Goal: Task Accomplishment & Management: Complete application form

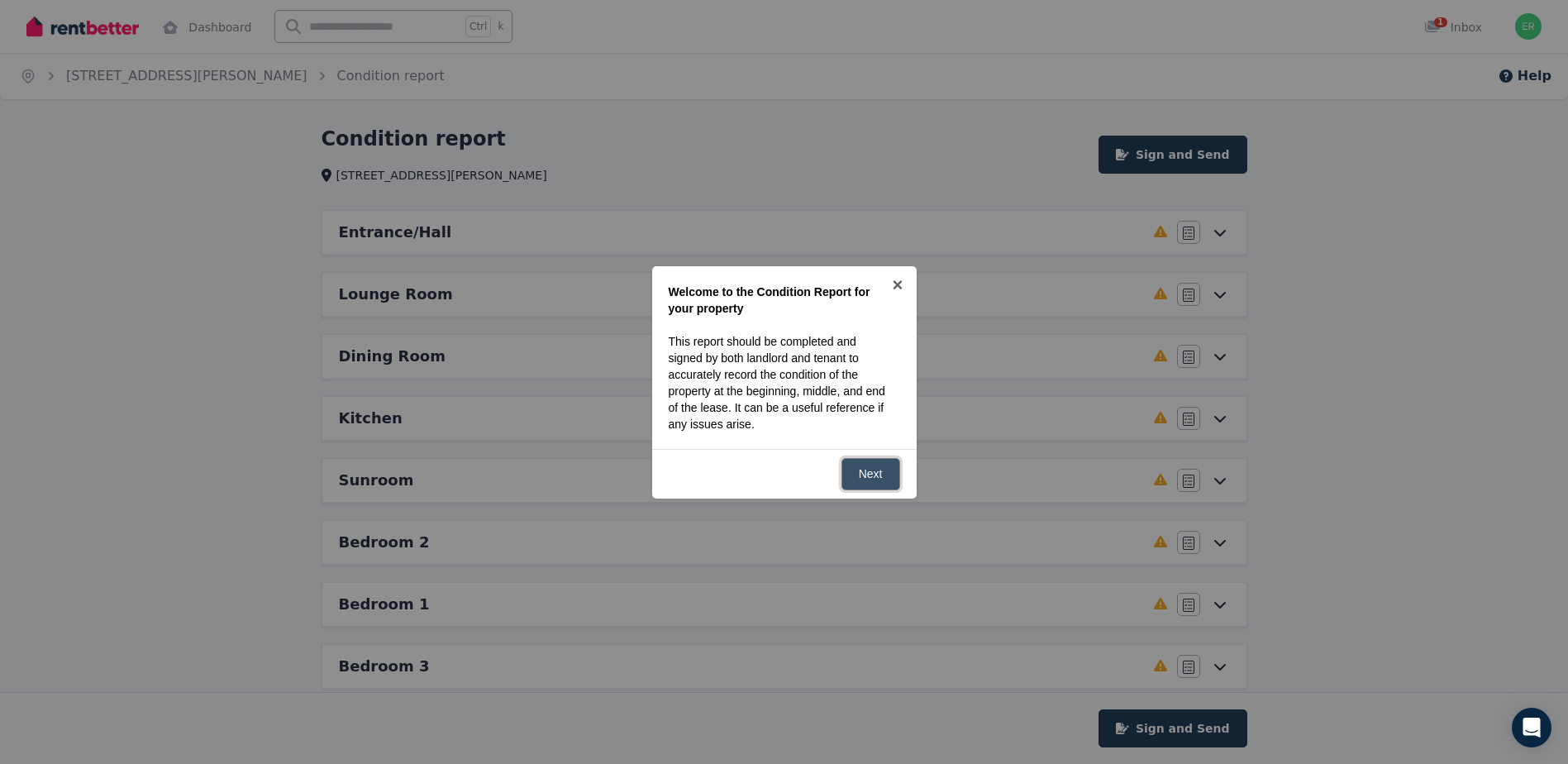
click at [876, 489] on link "Next" at bounding box center [871, 474] width 58 height 32
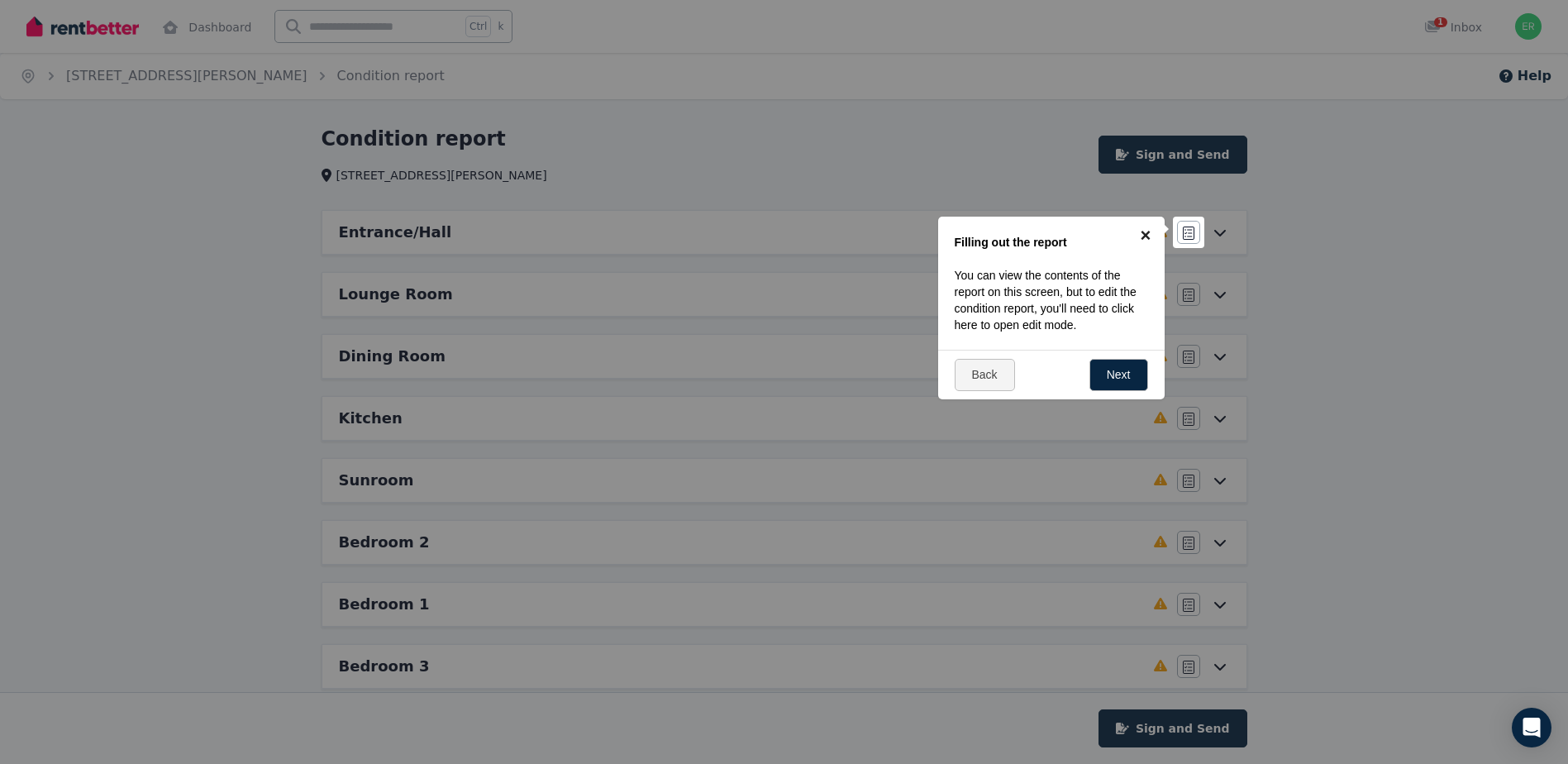
click at [1143, 226] on link "×" at bounding box center [1146, 236] width 37 height 37
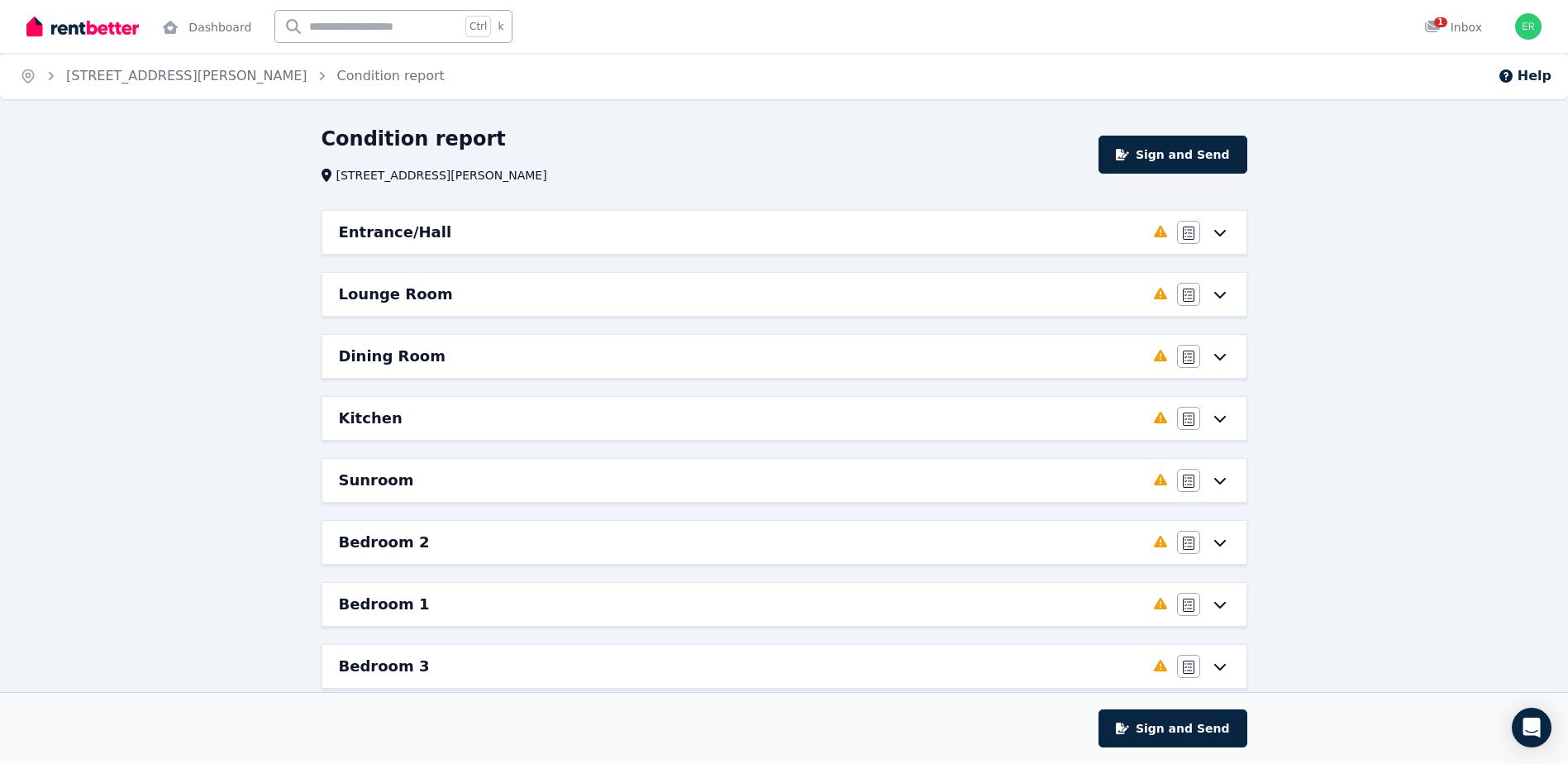
click at [1230, 241] on div "Entrance/Hall Completed 0%, 8 left Agree/Disagree" at bounding box center [784, 233] width 924 height 43
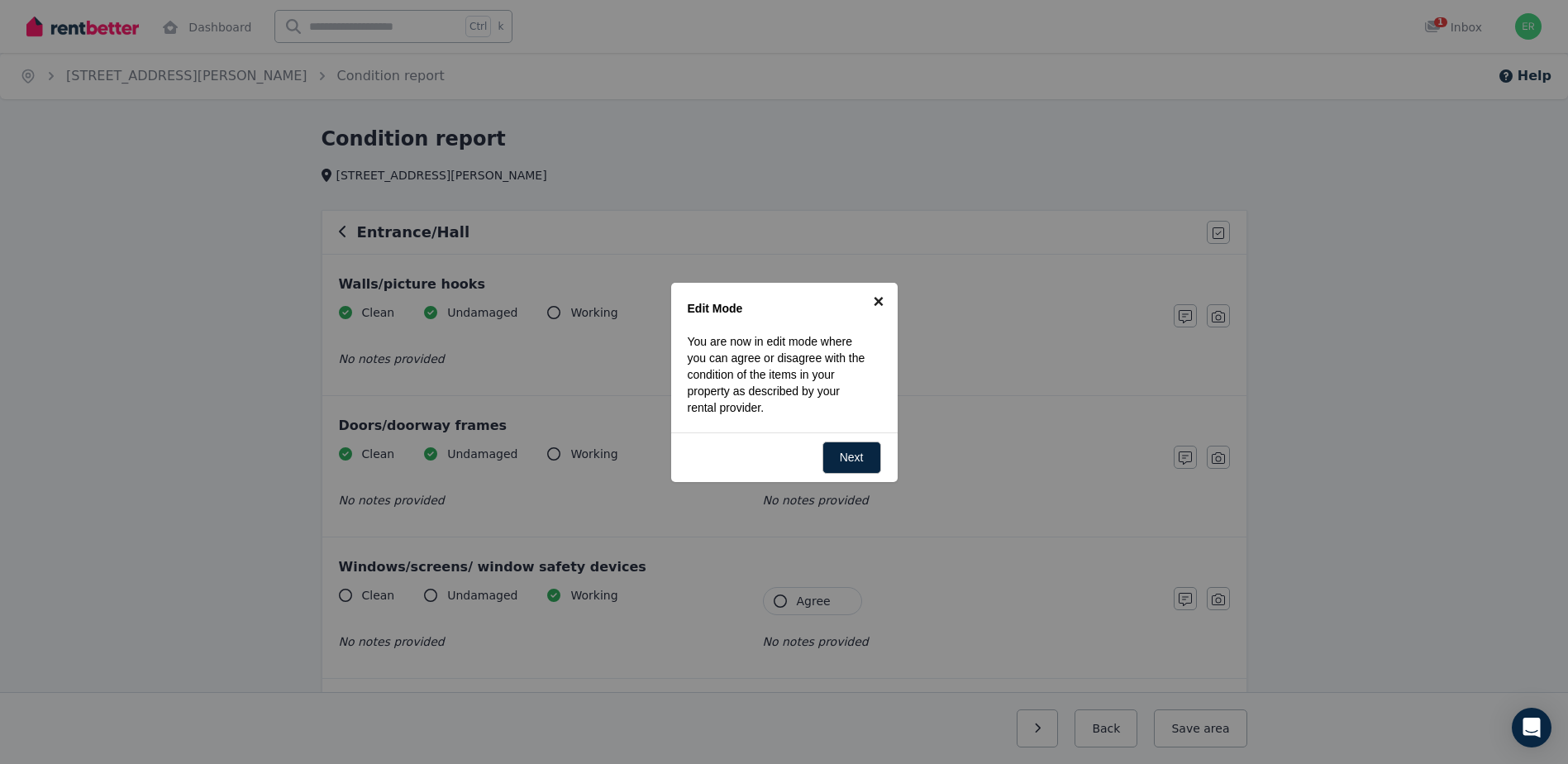
click at [878, 298] on link "×" at bounding box center [879, 302] width 37 height 37
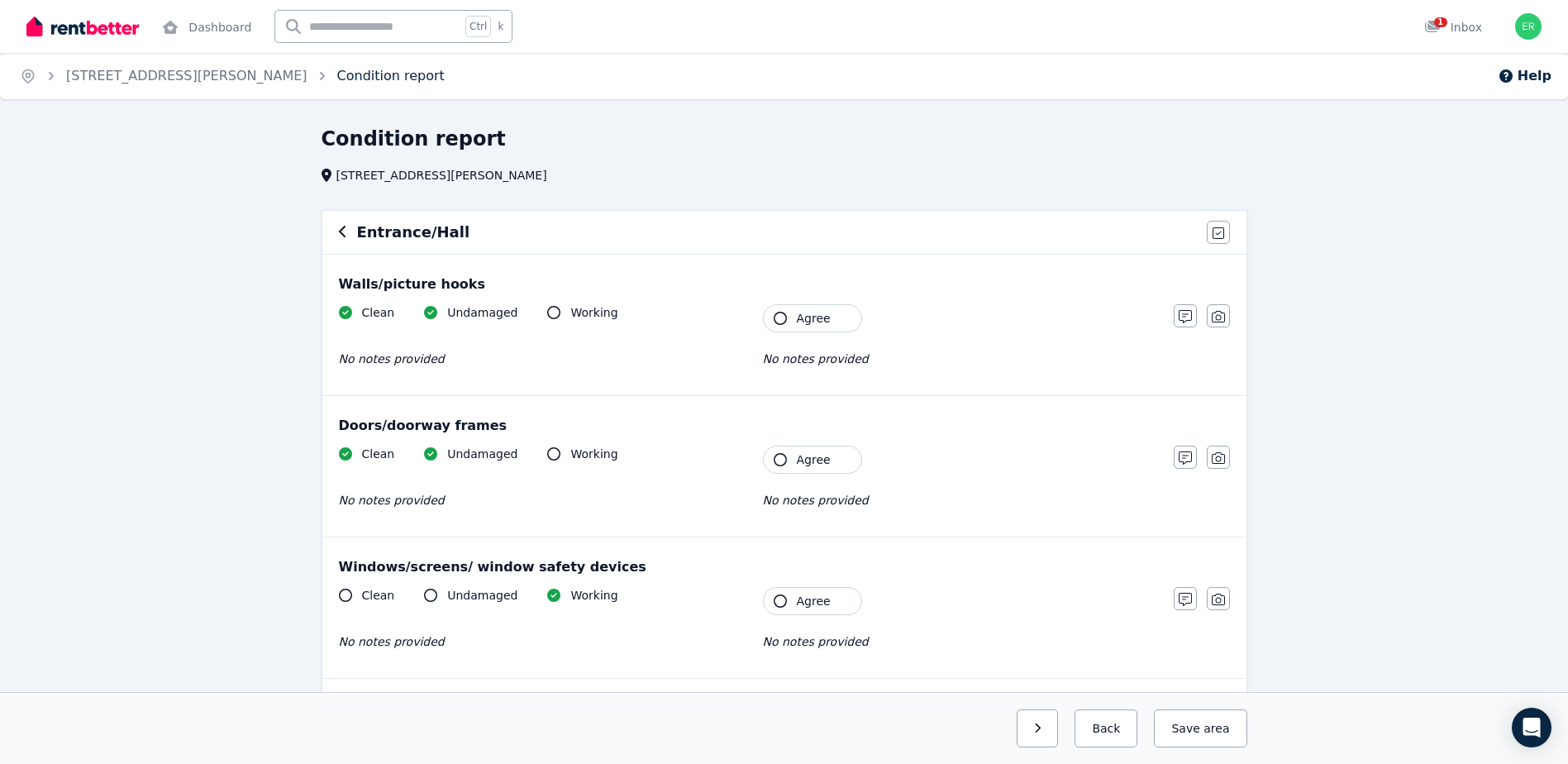
click at [338, 80] on link "Condition report" at bounding box center [391, 76] width 107 height 16
click at [1449, 30] on div "1" at bounding box center [1437, 27] width 26 height 17
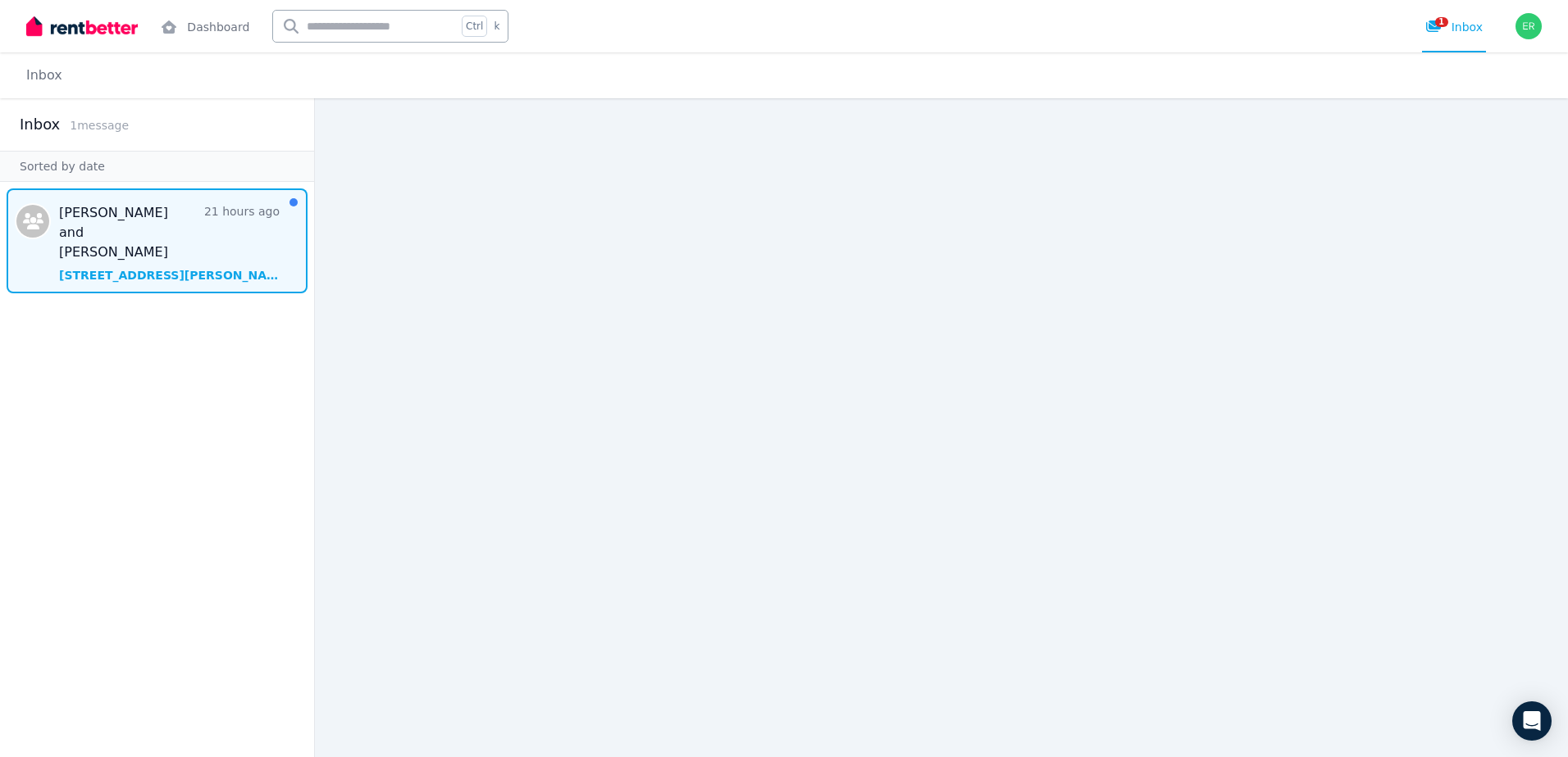
click at [201, 233] on span "Message list" at bounding box center [157, 240] width 315 height 105
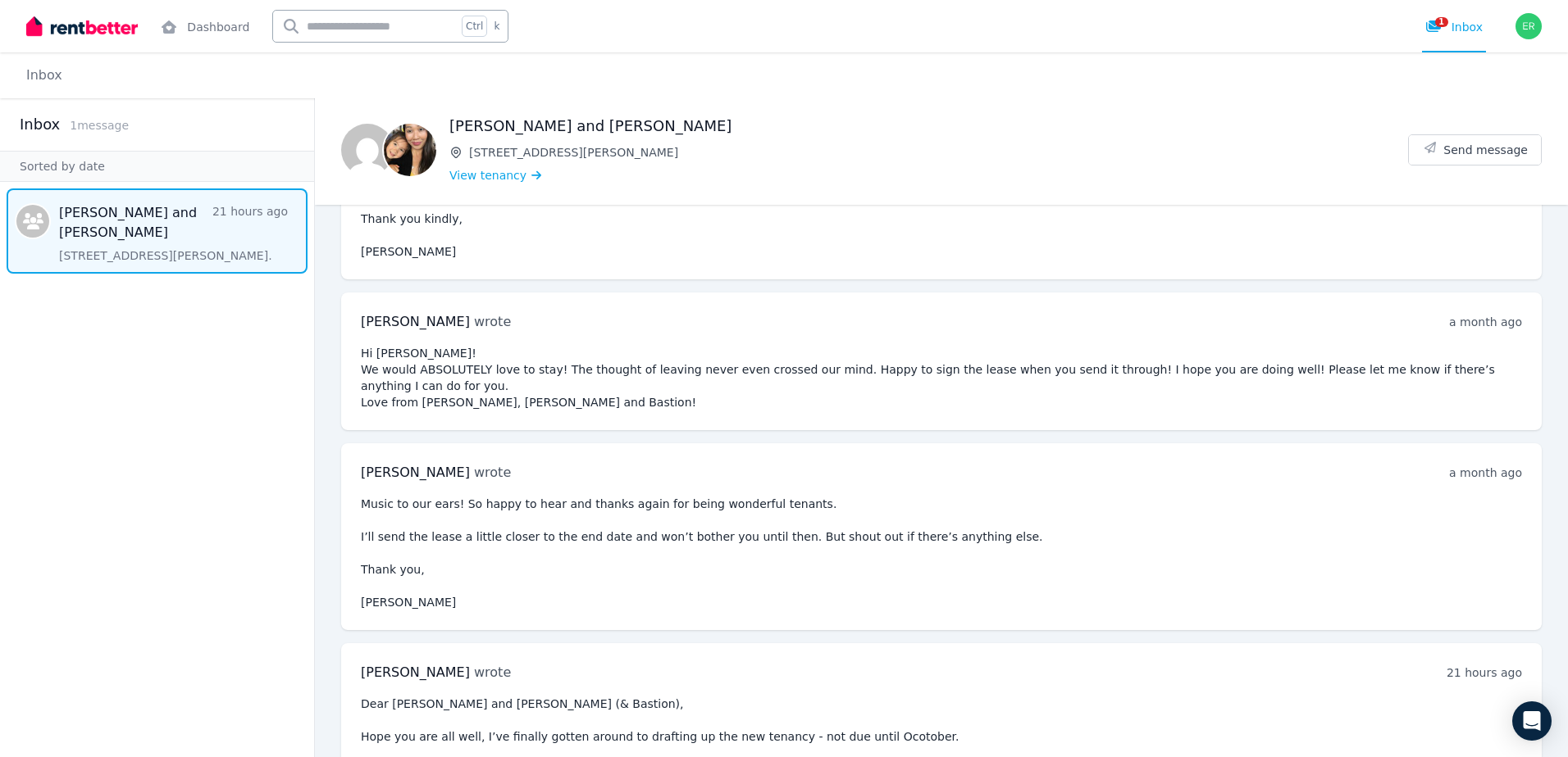
scroll to position [293, 0]
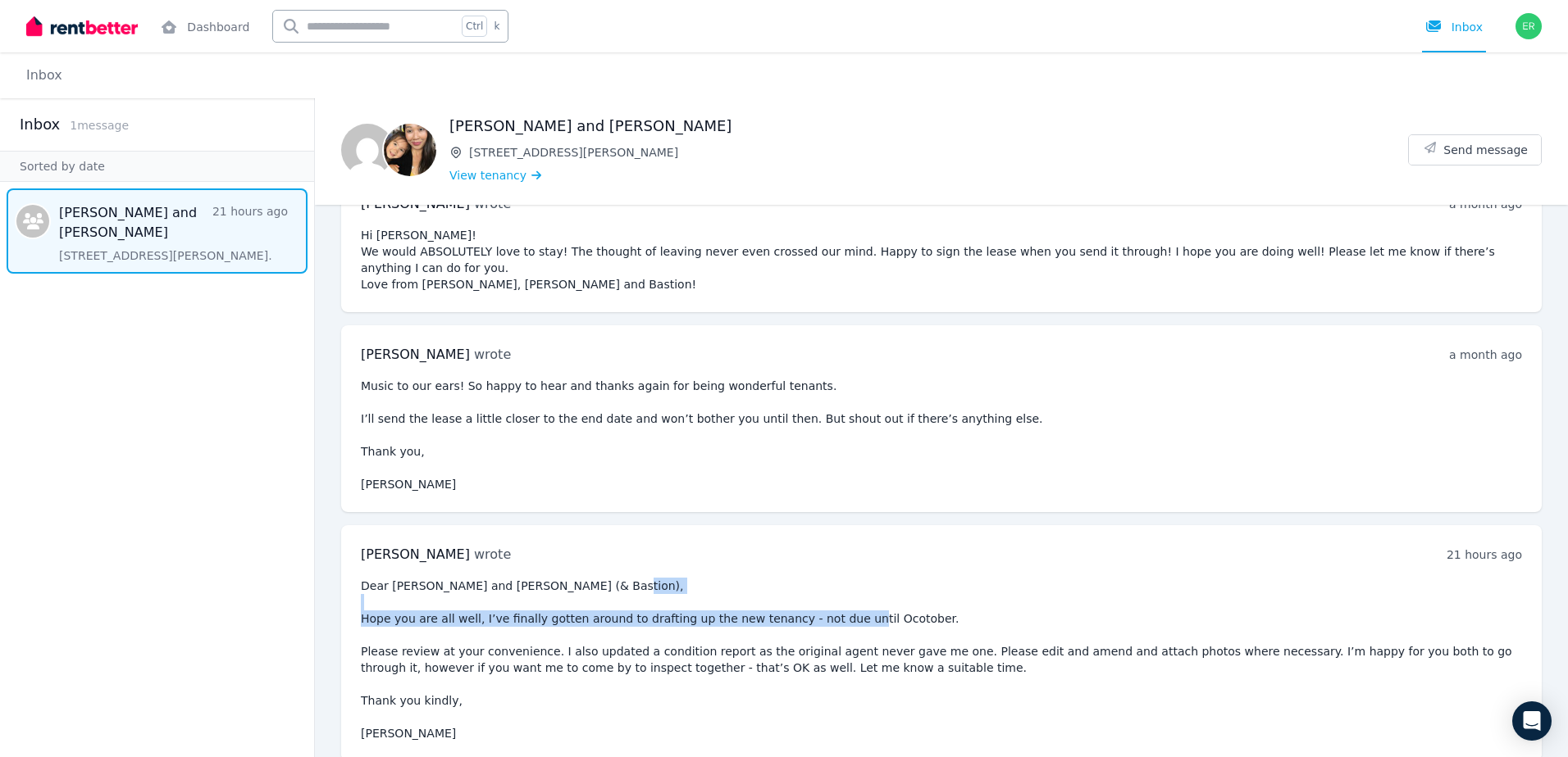
drag, startPoint x: 406, startPoint y: 598, endPoint x: 866, endPoint y: 612, distance: 460.2
click at [866, 612] on pre "Dear [PERSON_NAME] and [PERSON_NAME] (& Bastion), Hope you are all well, I’ve f…" at bounding box center [941, 660] width 1161 height 164
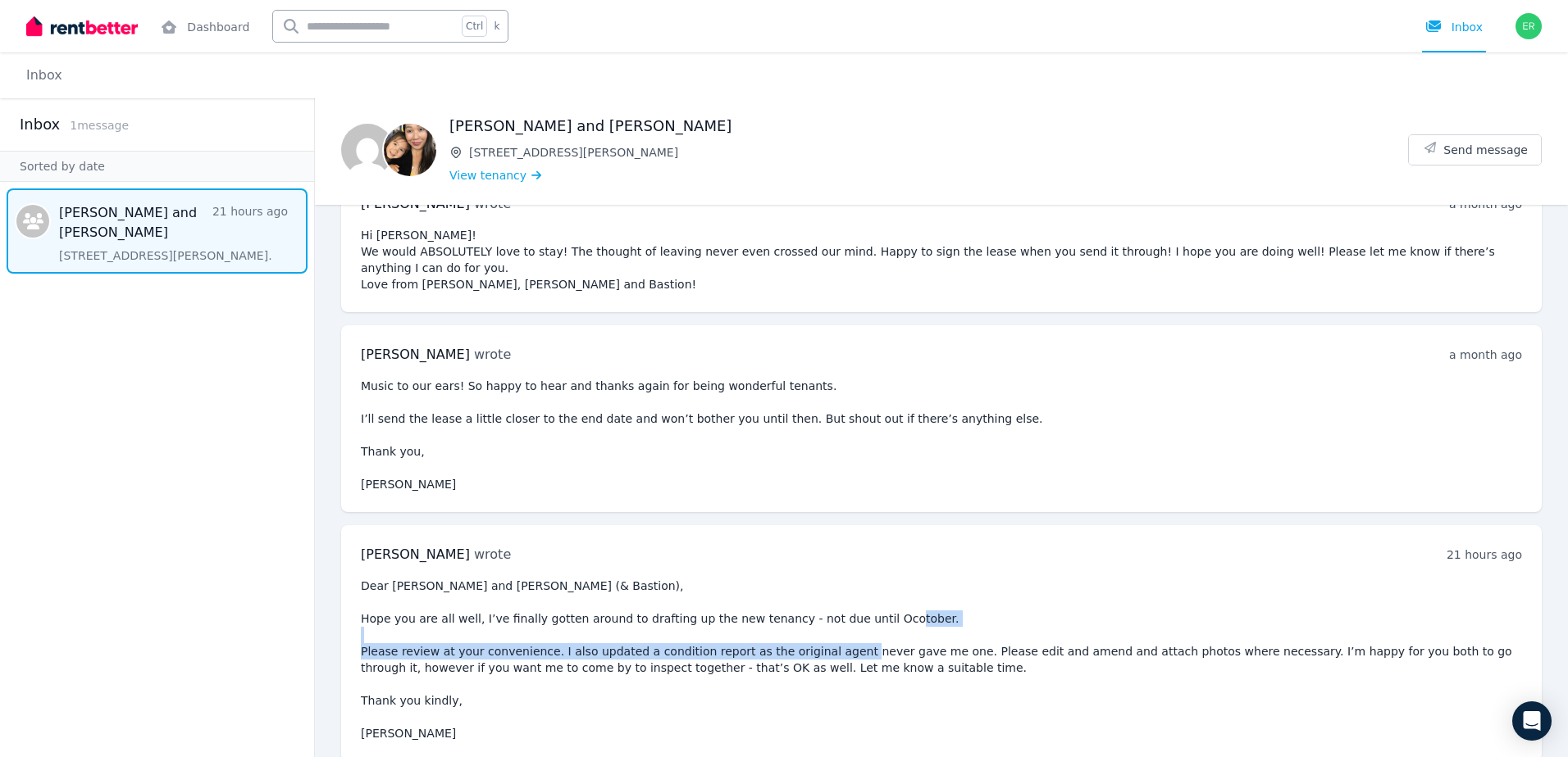
drag, startPoint x: 394, startPoint y: 636, endPoint x: 898, endPoint y: 635, distance: 504.0
click at [898, 635] on pre "Dear [PERSON_NAME] and [PERSON_NAME] (& Bastion), Hope you are all well, I’ve f…" at bounding box center [941, 660] width 1161 height 164
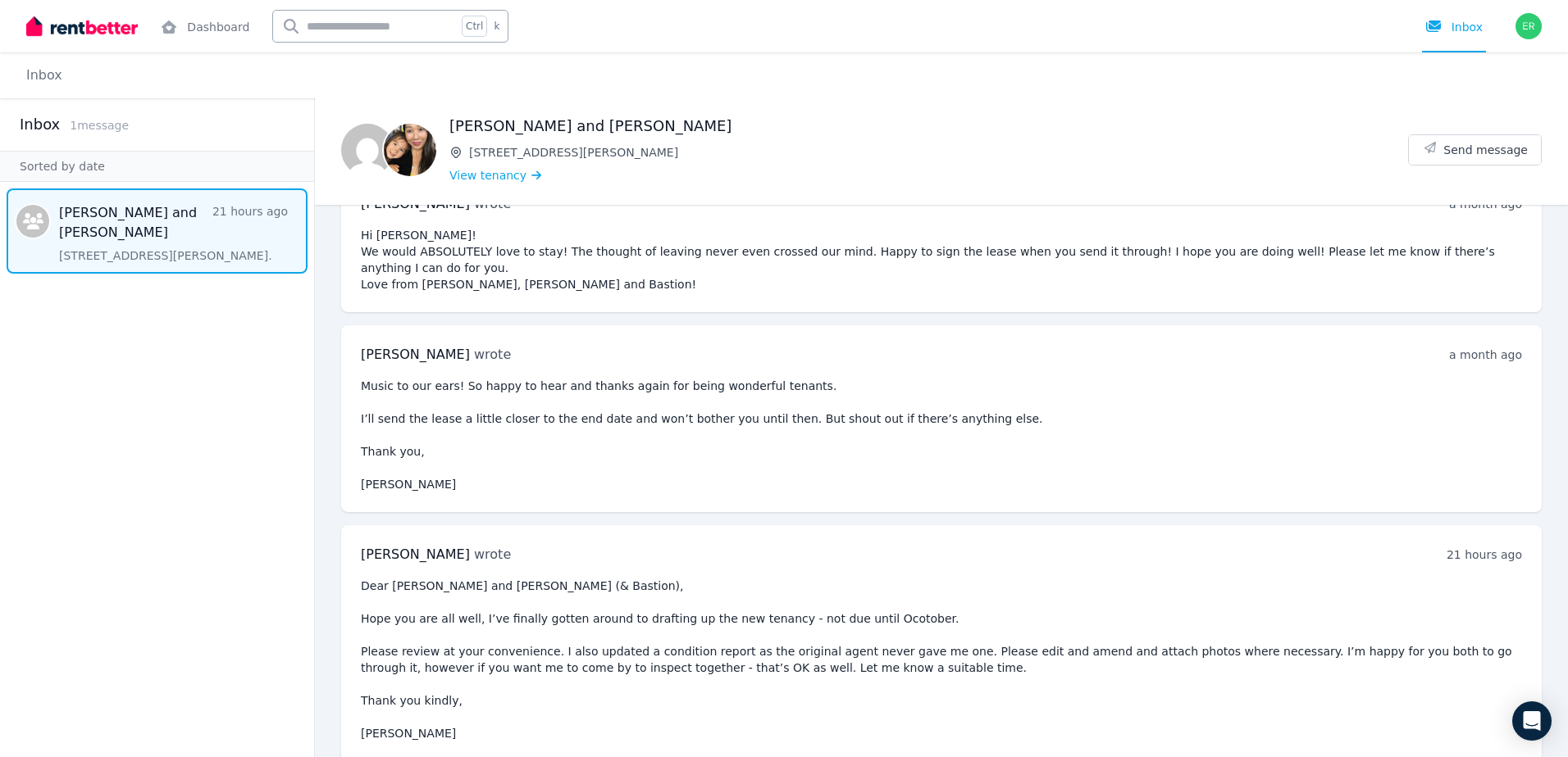
drag, startPoint x: 898, startPoint y: 635, endPoint x: 922, endPoint y: 636, distance: 24.0
click at [922, 636] on pre "Dear [PERSON_NAME] and [PERSON_NAME] (& Bastion), Hope you are all well, I’ve f…" at bounding box center [941, 660] width 1161 height 164
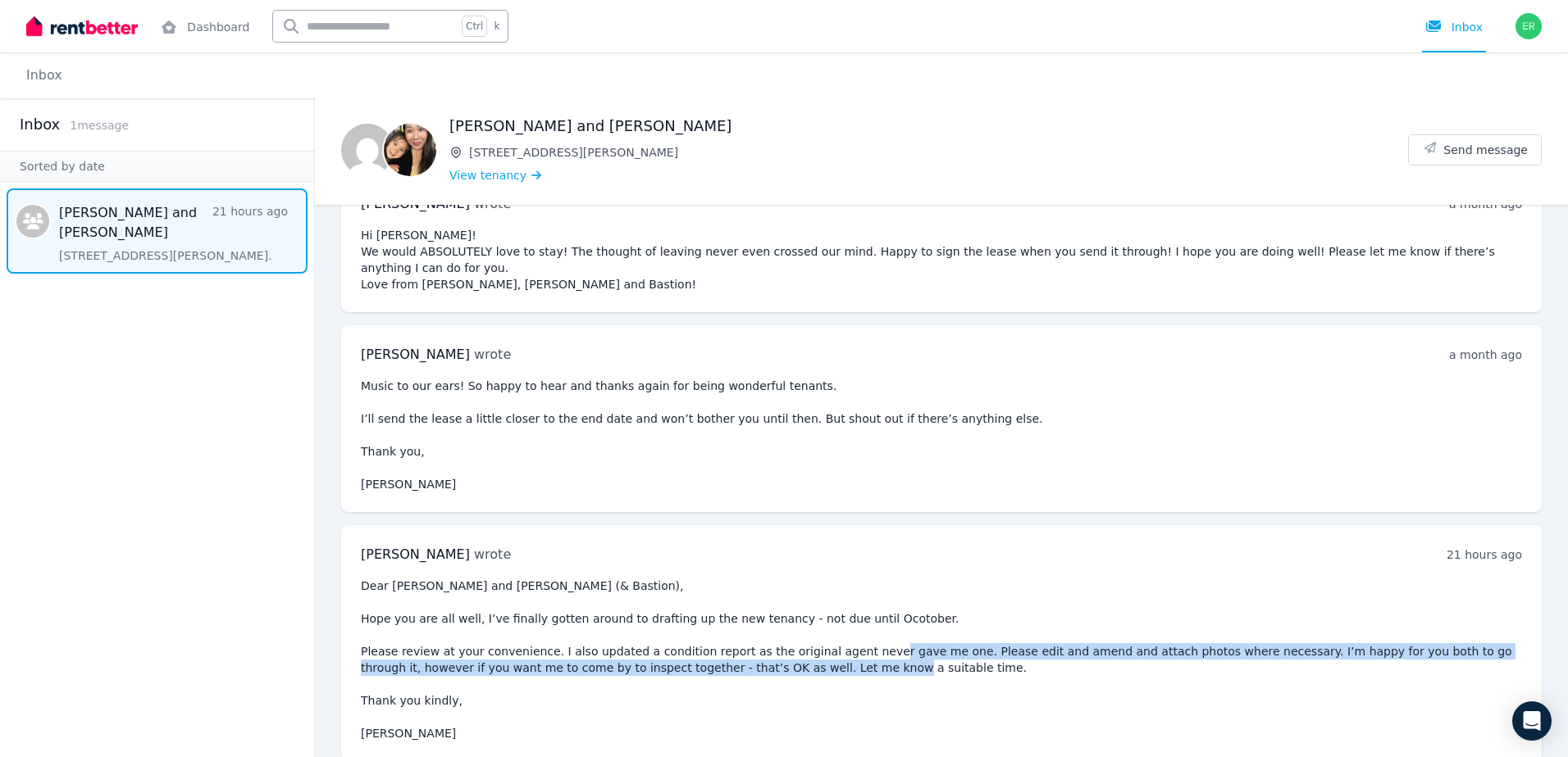
drag, startPoint x: 919, startPoint y: 634, endPoint x: 800, endPoint y: 656, distance: 121.0
click at [800, 656] on pre "Dear [PERSON_NAME] and [PERSON_NAME] (& Bastion), Hope you are all well, I’ve f…" at bounding box center [941, 660] width 1161 height 164
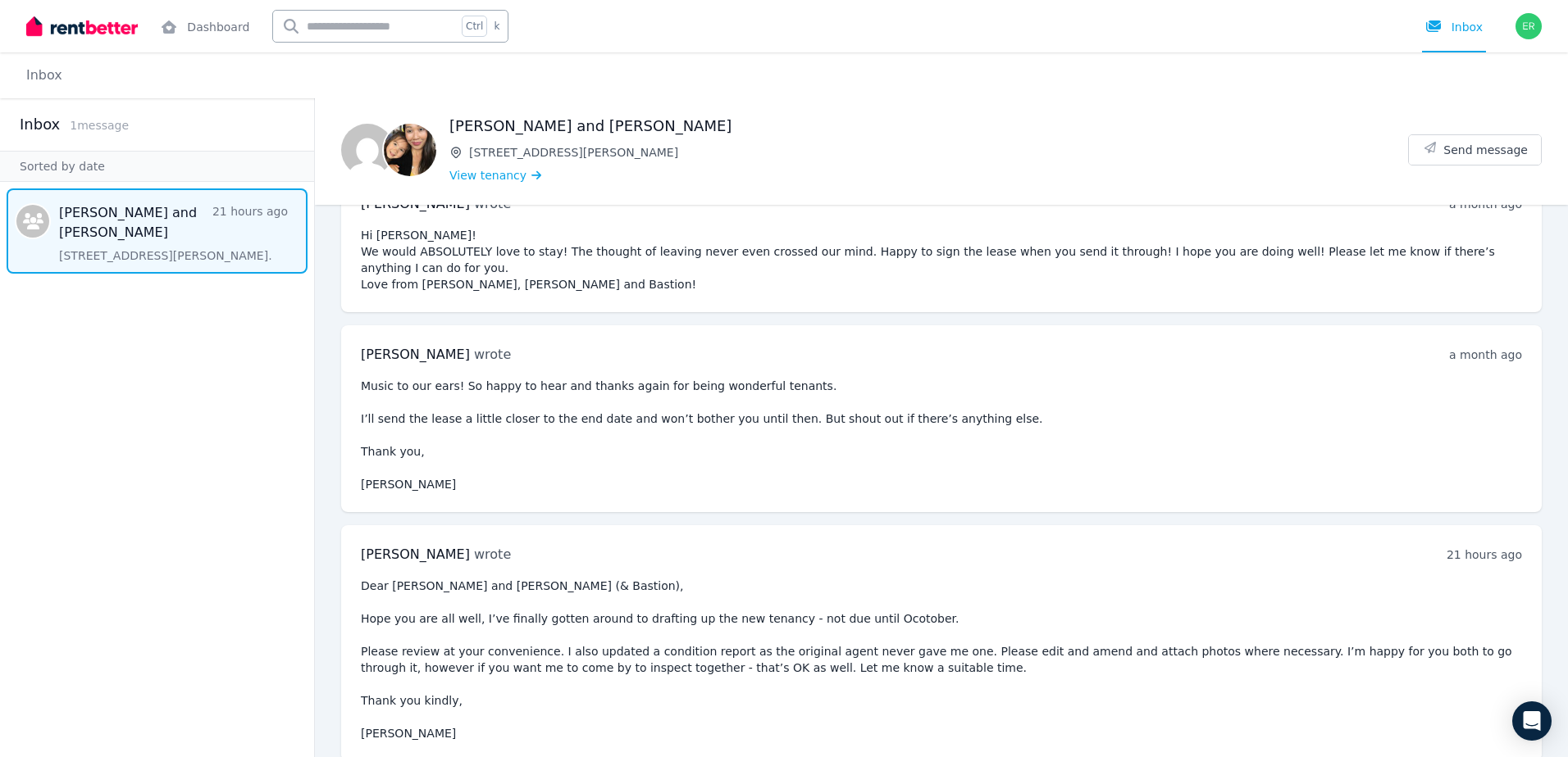
drag, startPoint x: 800, startPoint y: 656, endPoint x: 828, endPoint y: 656, distance: 28.0
click at [828, 656] on pre "Dear [PERSON_NAME] and [PERSON_NAME] (& Bastion), Hope you are all well, I’ve f…" at bounding box center [941, 660] width 1161 height 164
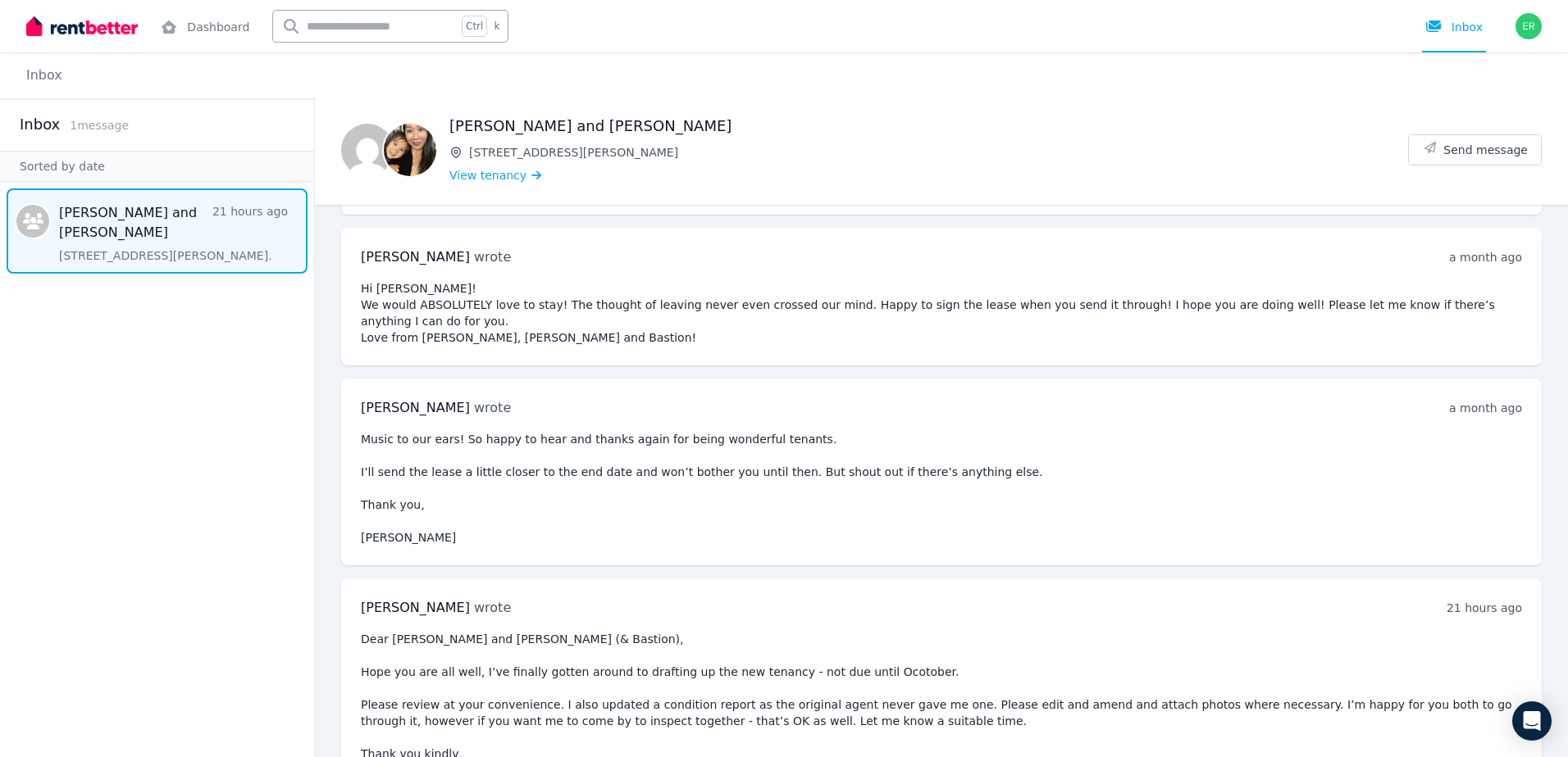
scroll to position [211, 0]
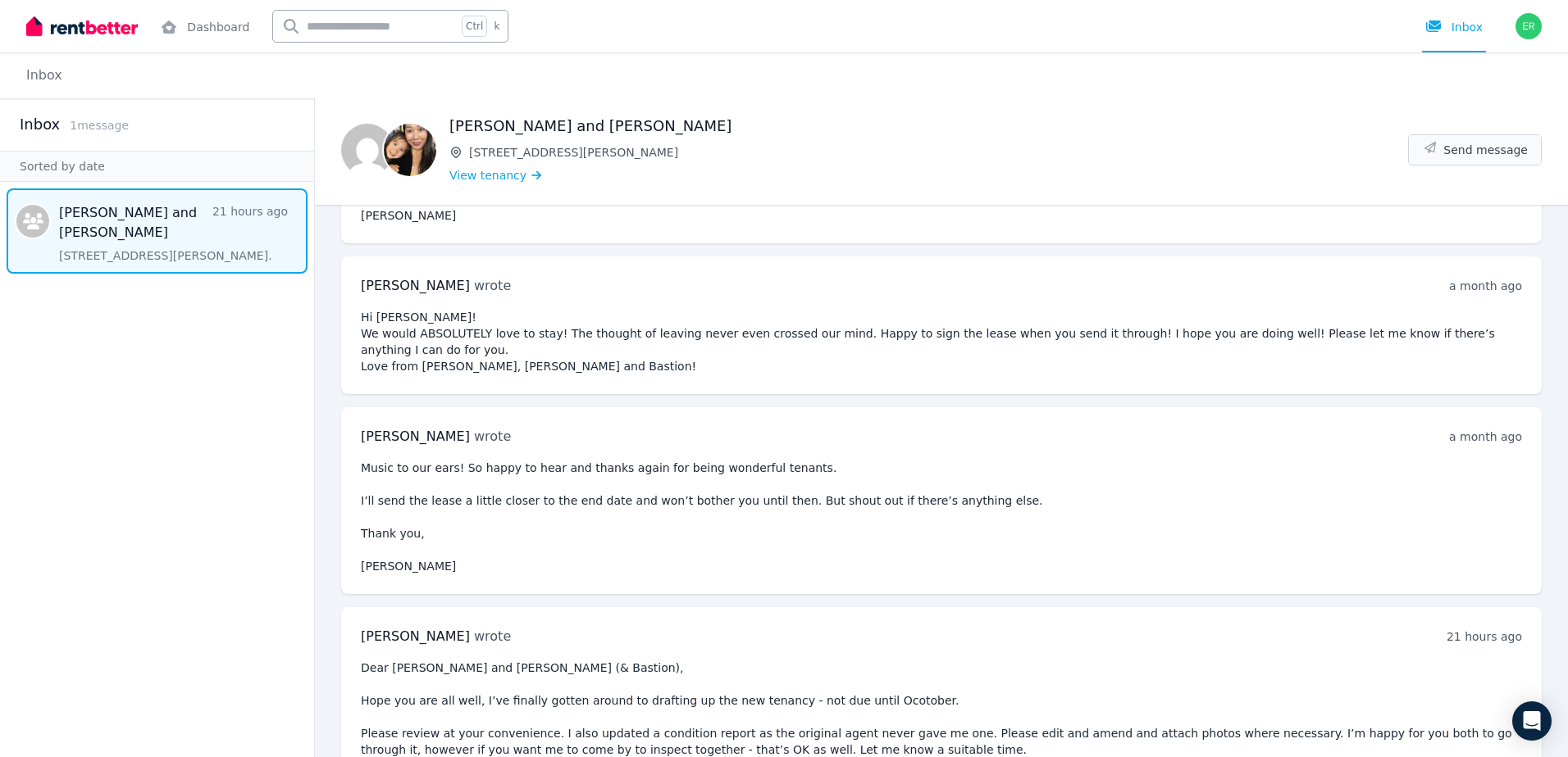
click at [1477, 157] on span "Send message" at bounding box center [1486, 149] width 85 height 16
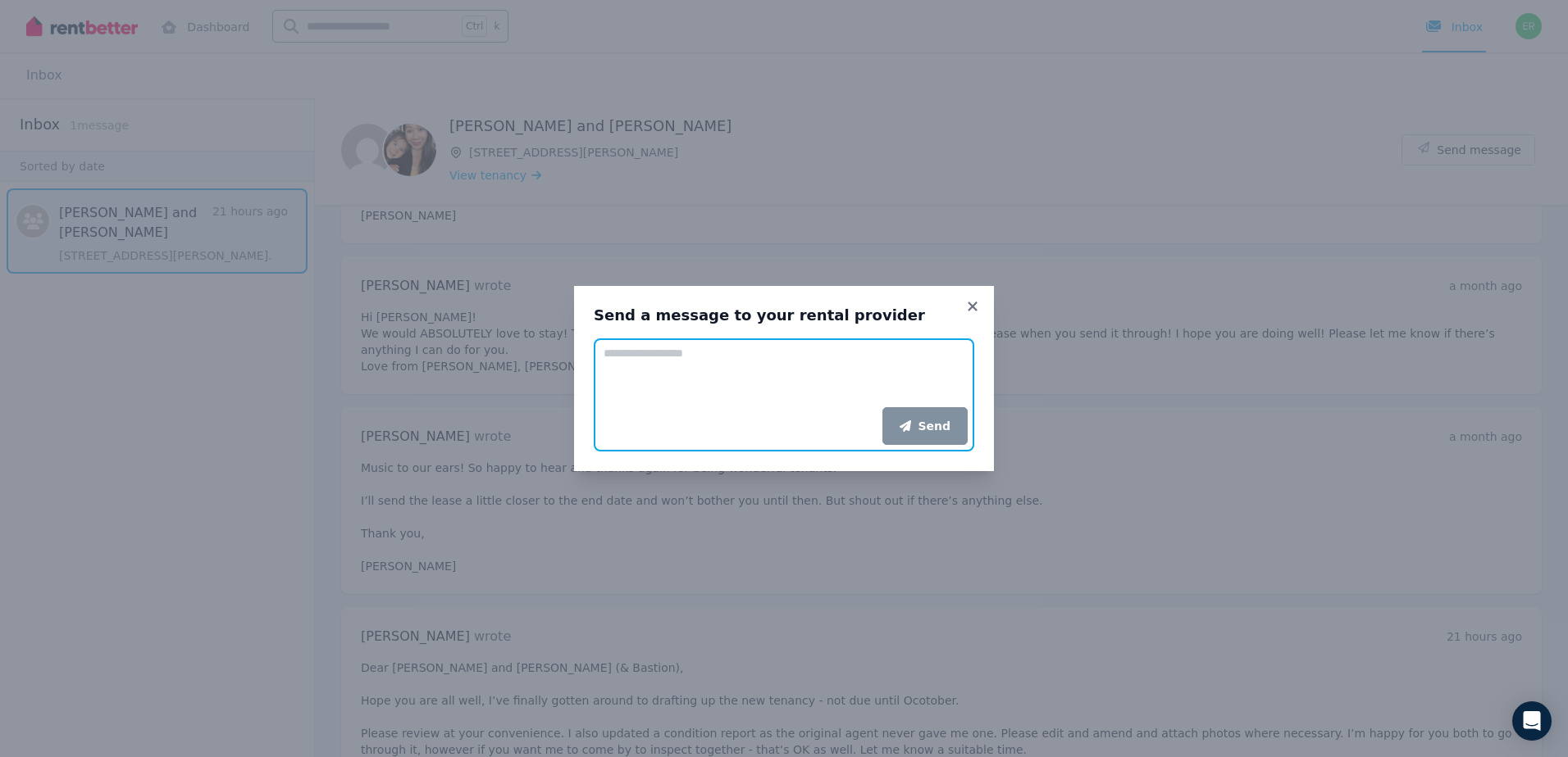
click at [845, 390] on textarea "Add your message" at bounding box center [784, 372] width 380 height 68
click at [968, 307] on icon at bounding box center [972, 306] width 16 height 14
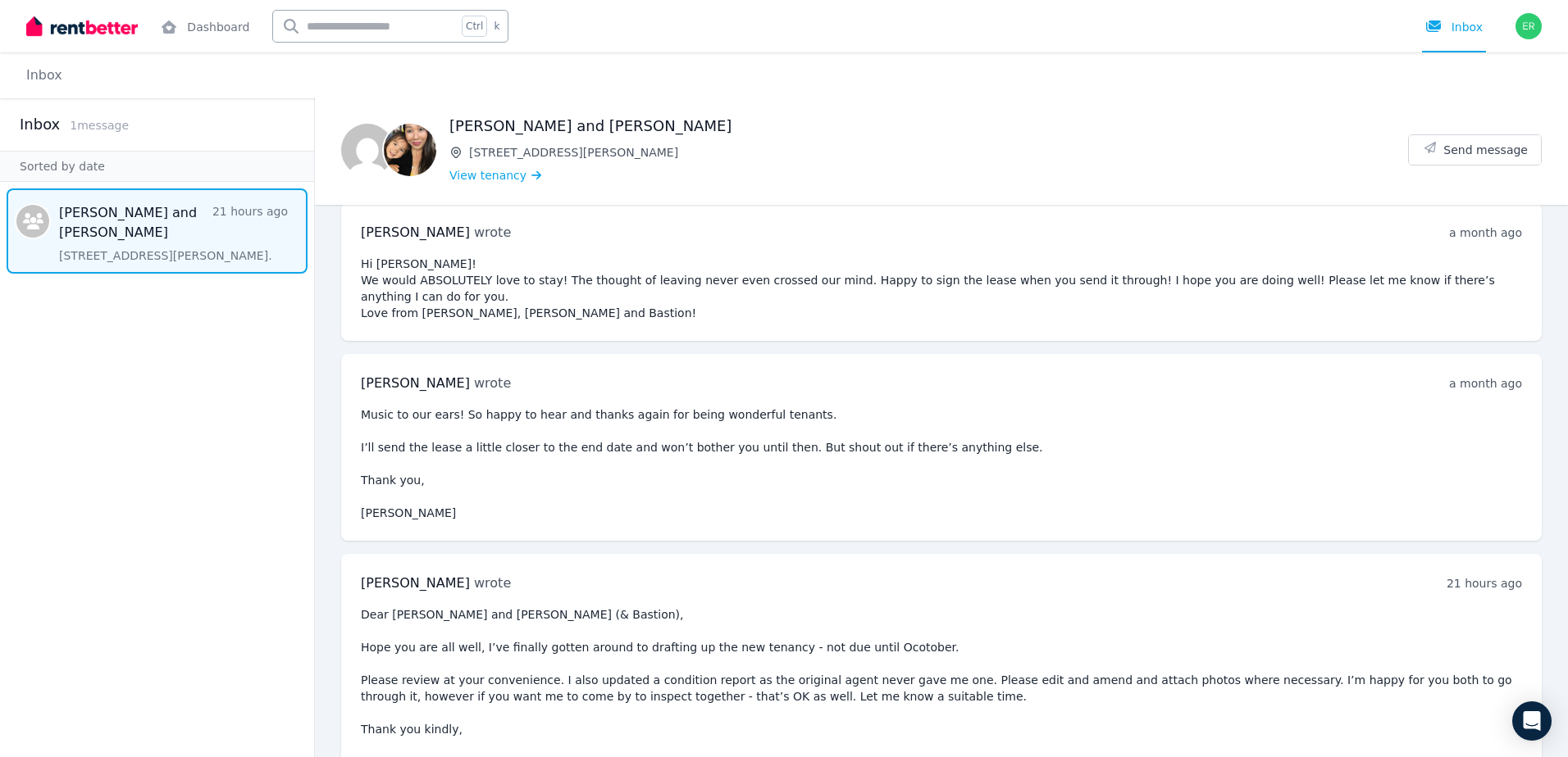
scroll to position [293, 0]
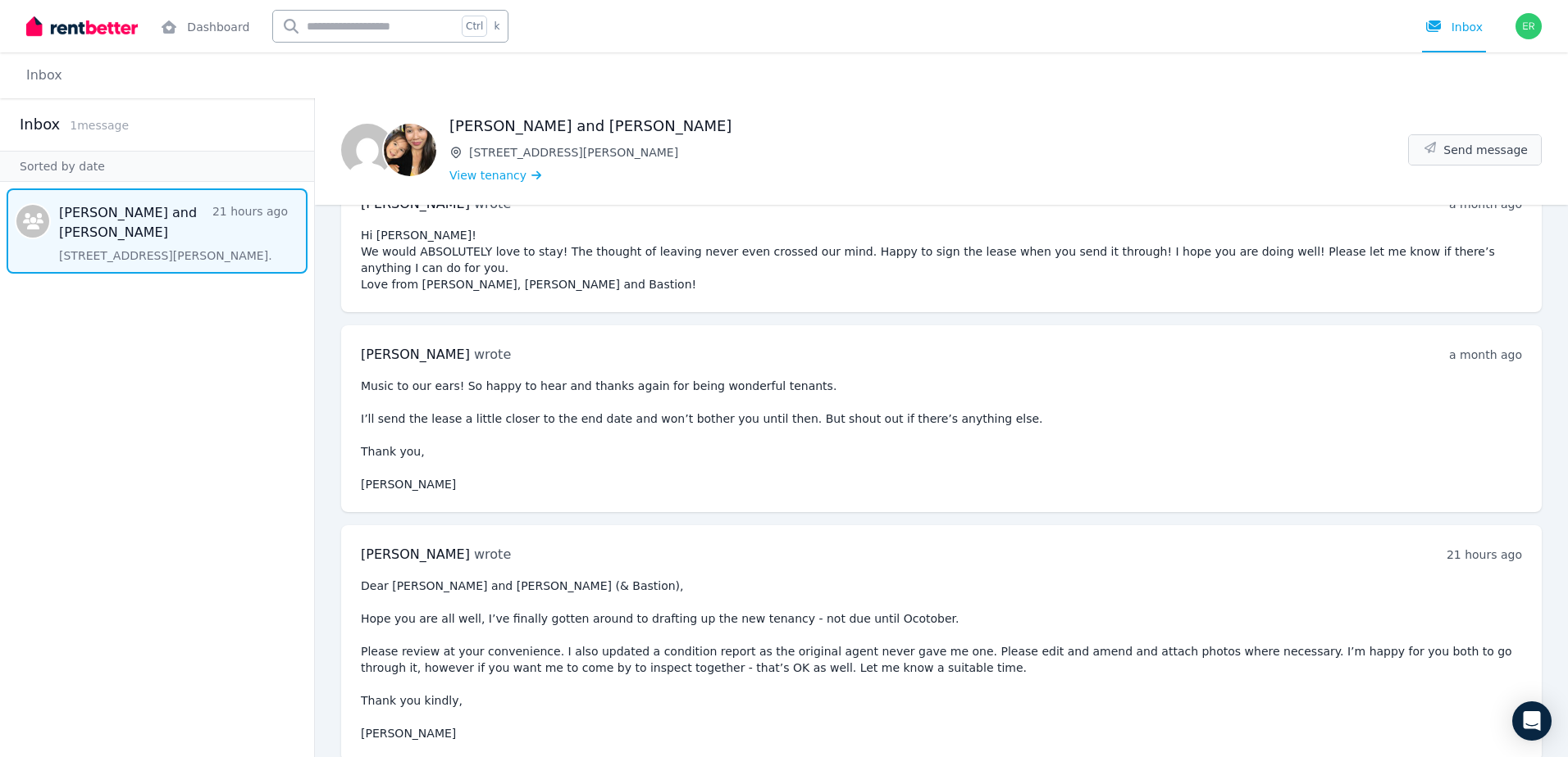
click at [1482, 135] on button "Send message" at bounding box center [1474, 149] width 132 height 30
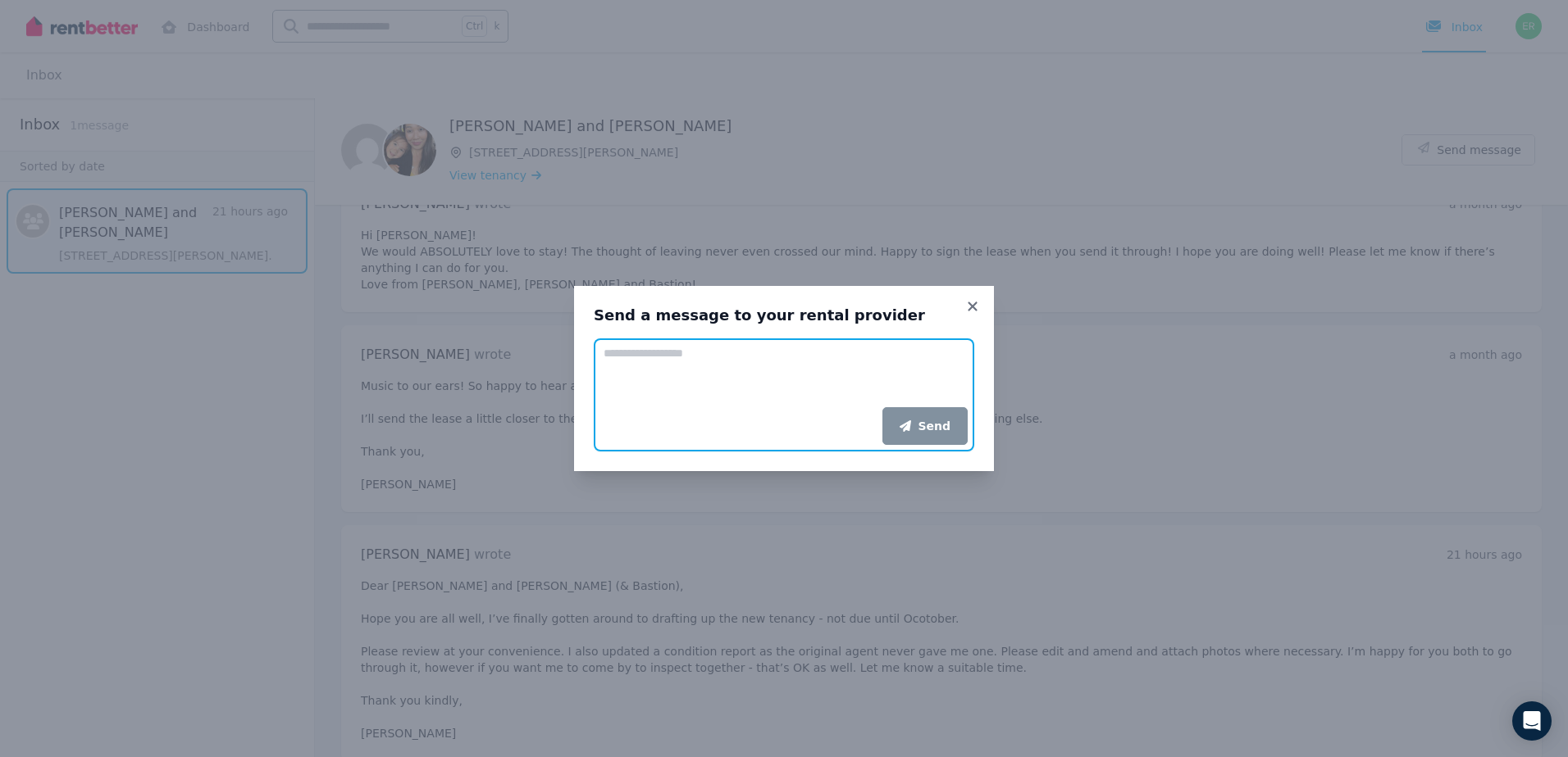
click at [822, 384] on textarea "Add your message" at bounding box center [784, 372] width 380 height 68
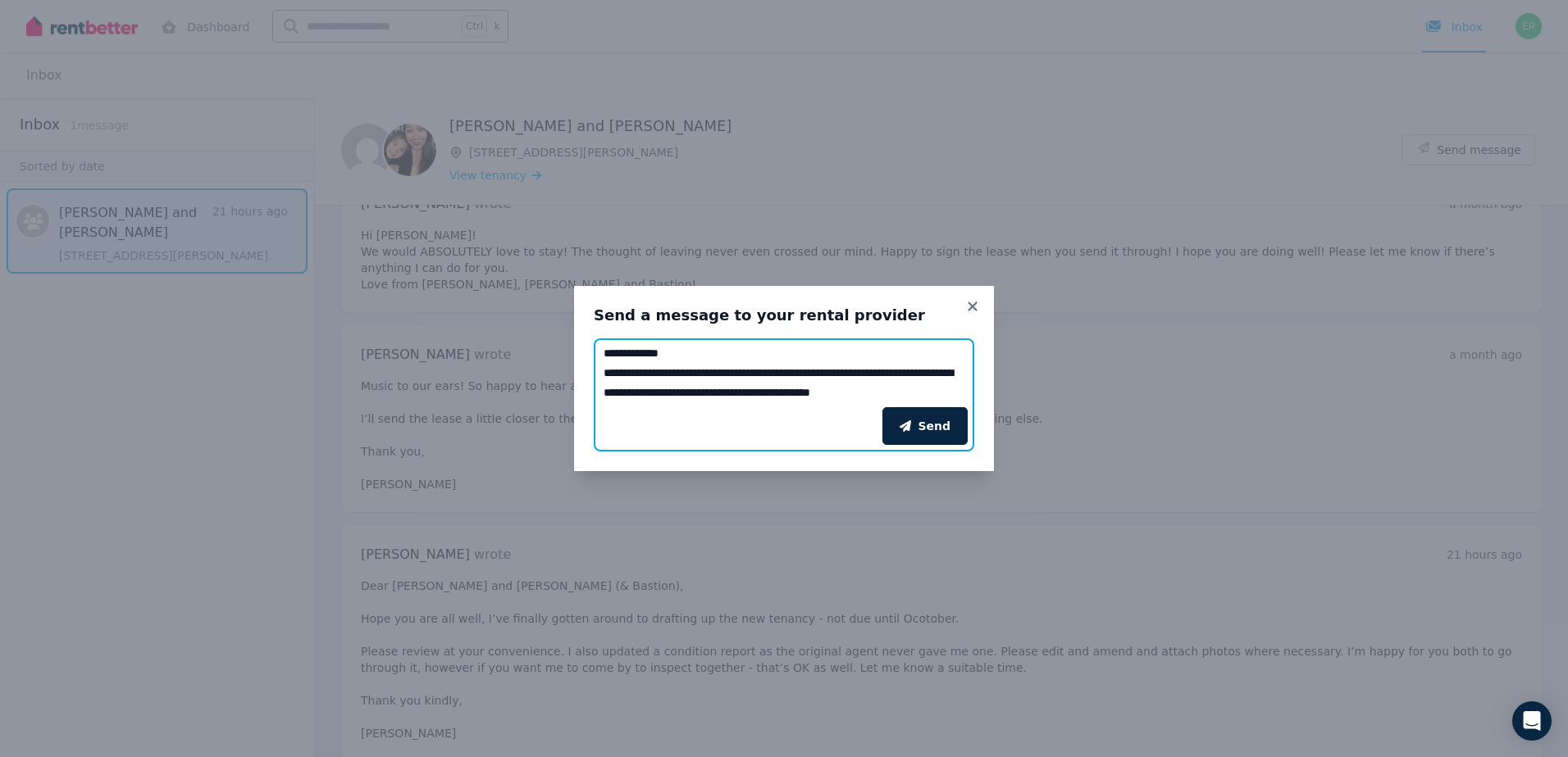
scroll to position [13, 0]
drag, startPoint x: 807, startPoint y: 394, endPoint x: 767, endPoint y: 360, distance: 52.5
click at [767, 360] on textarea "**********" at bounding box center [784, 372] width 380 height 68
click at [758, 374] on textarea "**********" at bounding box center [784, 372] width 380 height 68
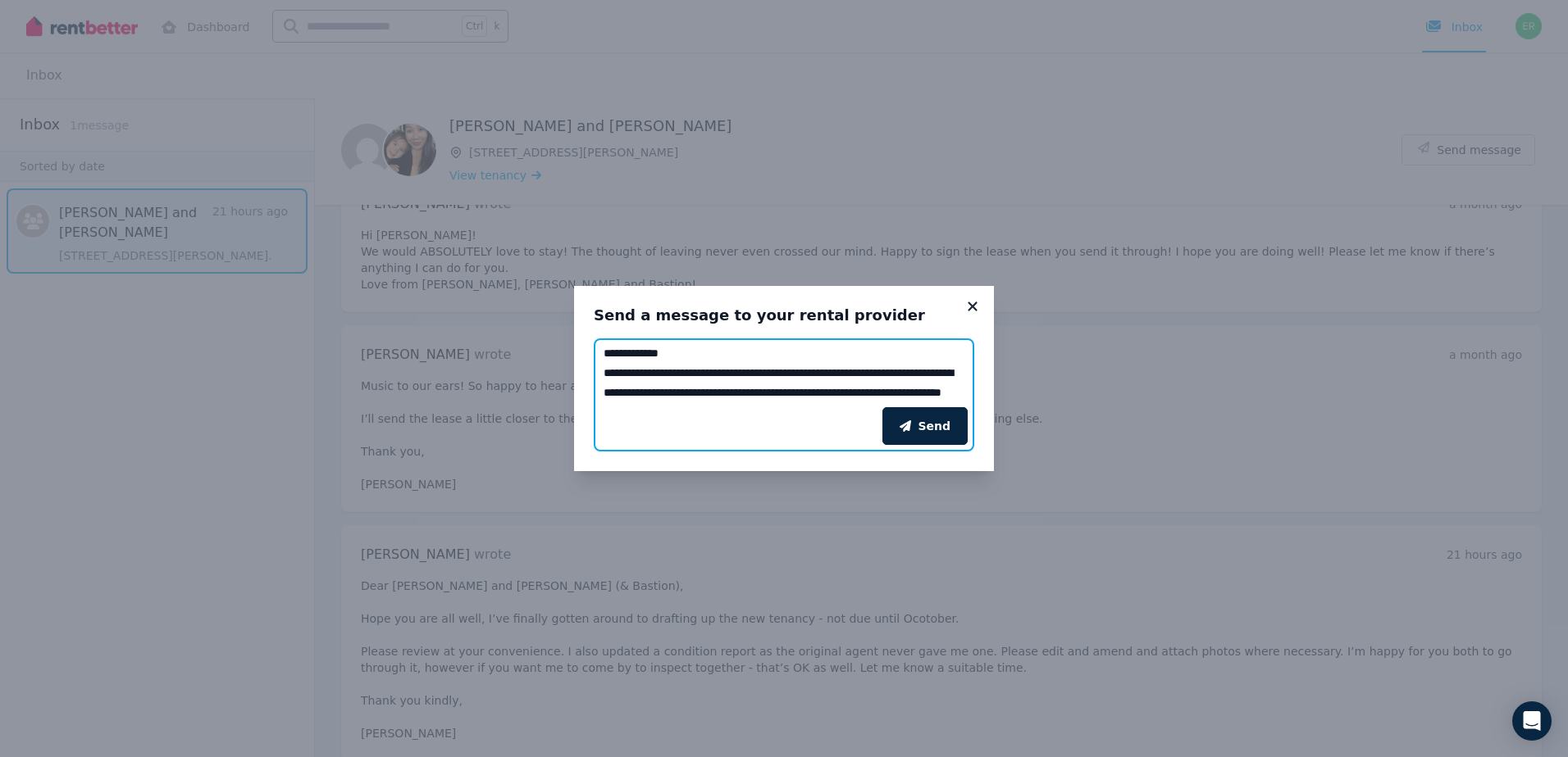
type textarea "**********"
click at [977, 306] on icon at bounding box center [972, 306] width 16 height 14
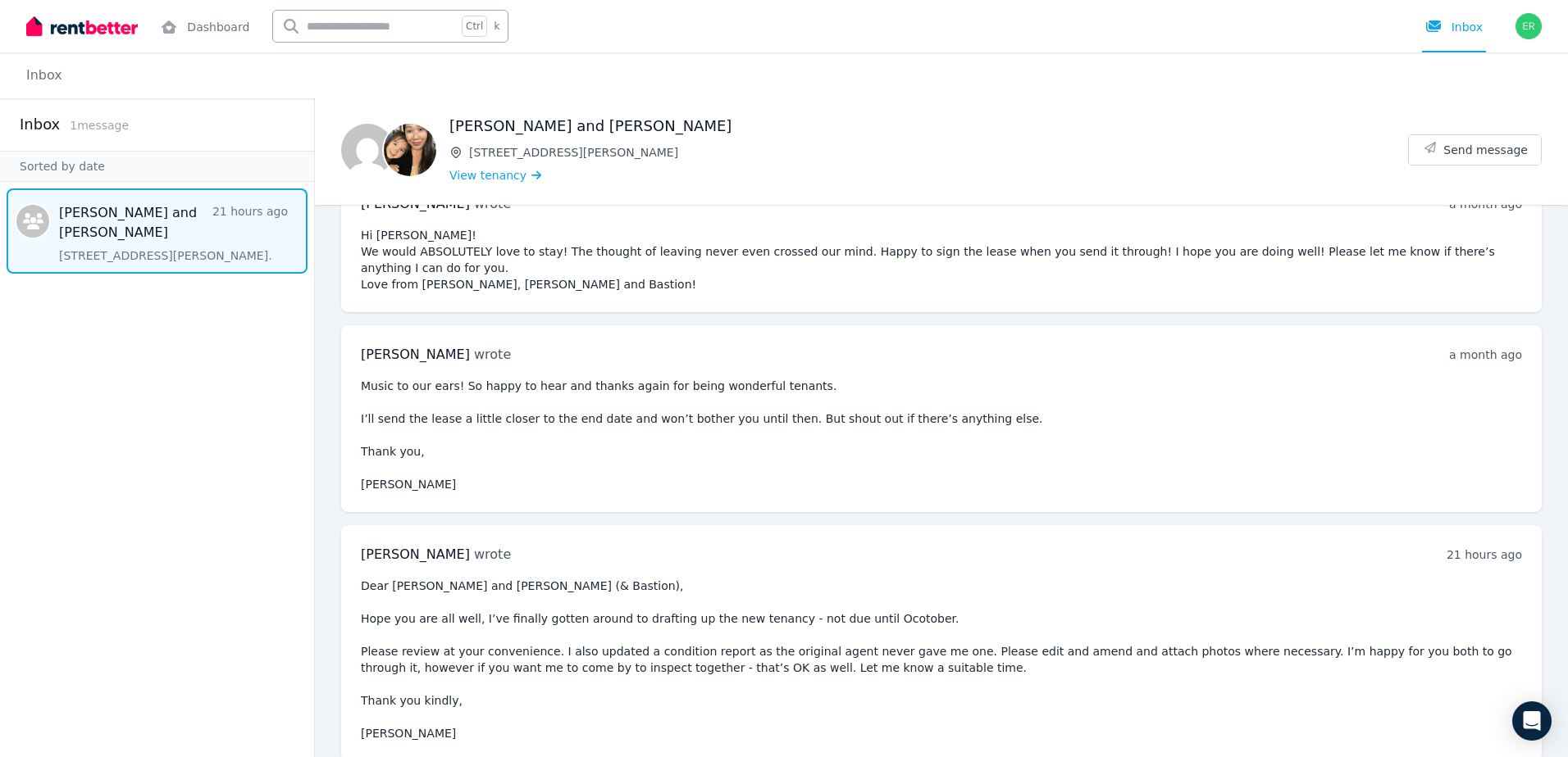
click at [119, 26] on img at bounding box center [82, 25] width 112 height 24
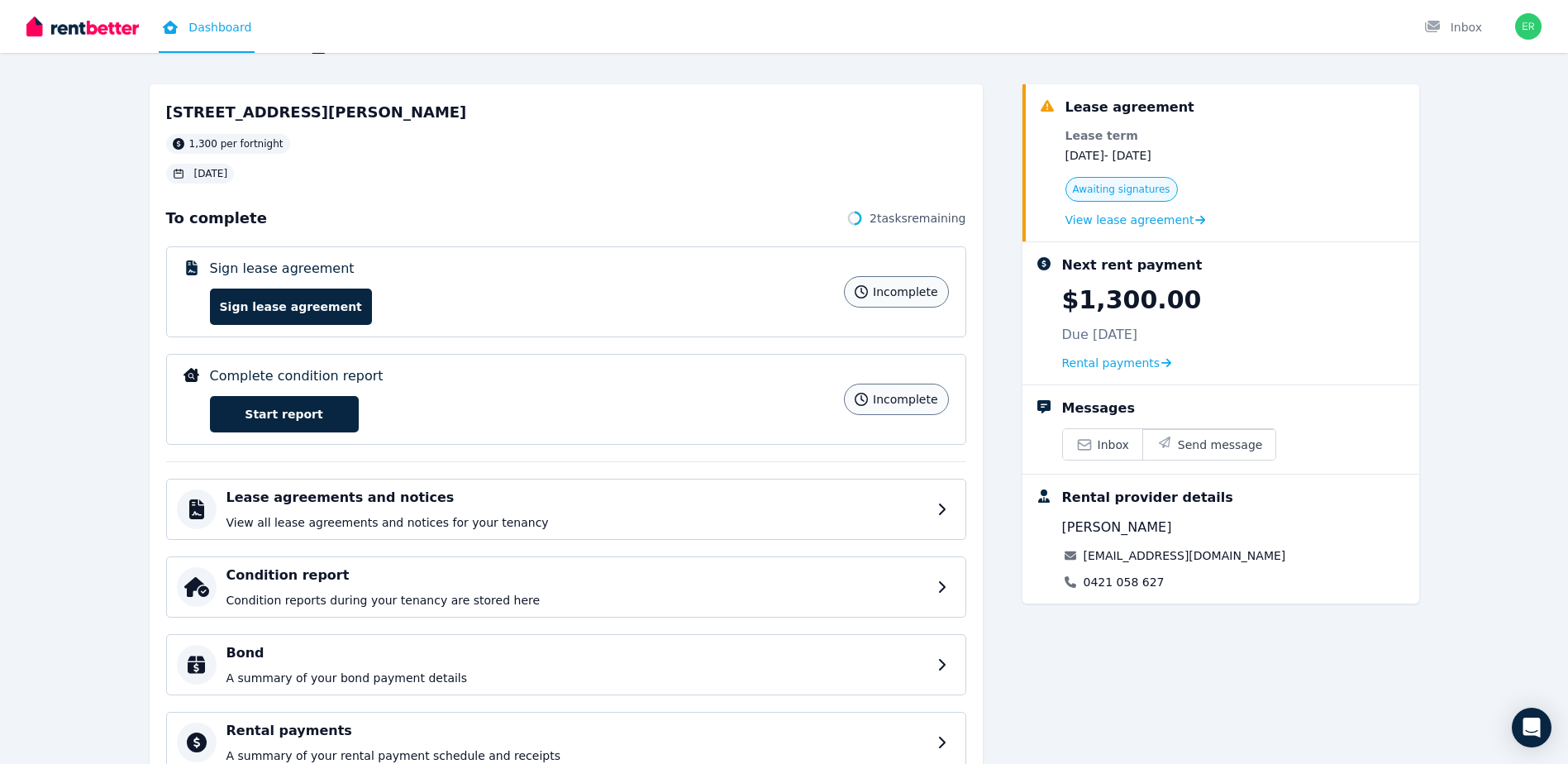
scroll to position [83, 0]
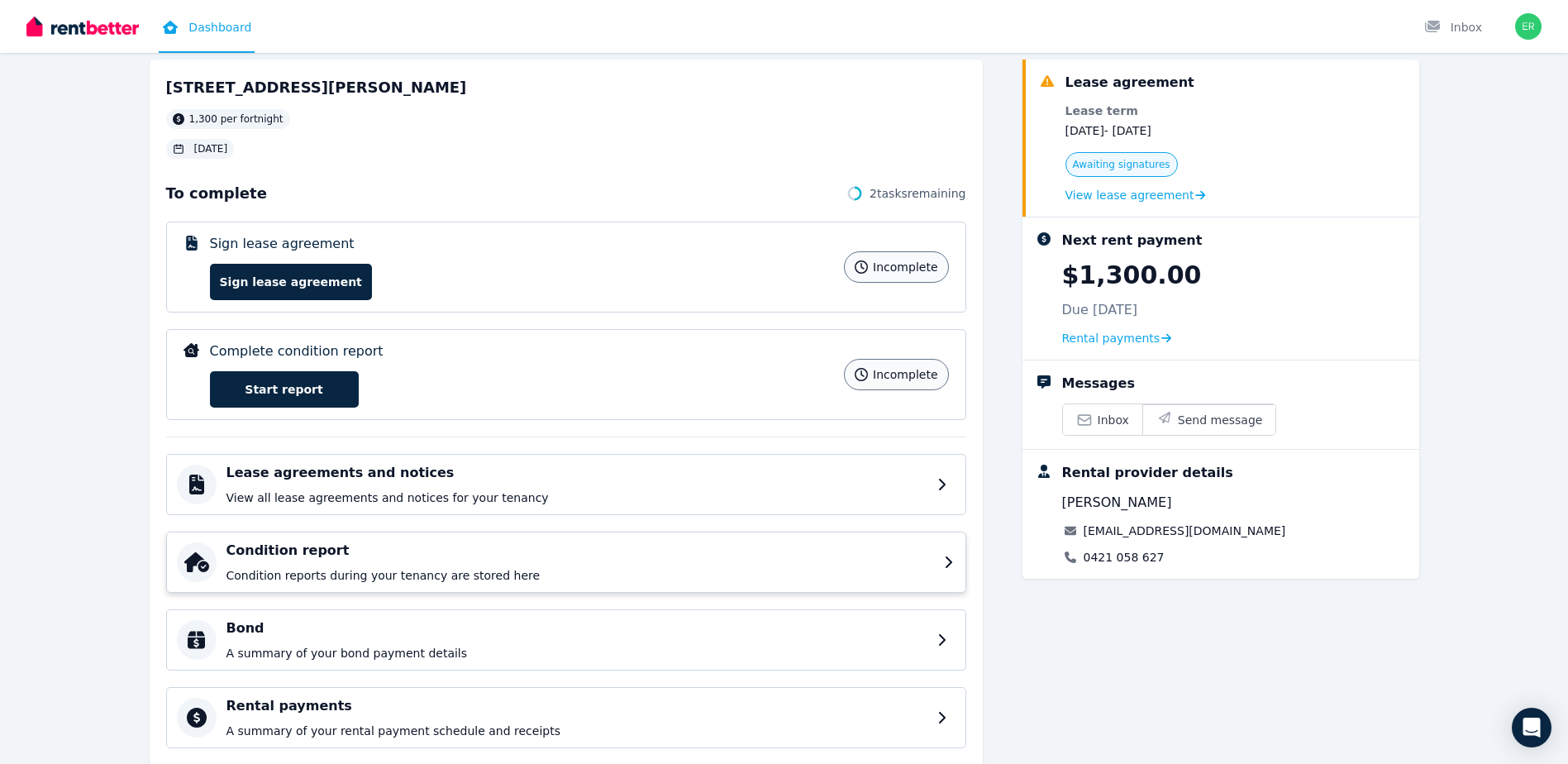
click at [498, 558] on h4 "Condition report" at bounding box center [581, 551] width 708 height 19
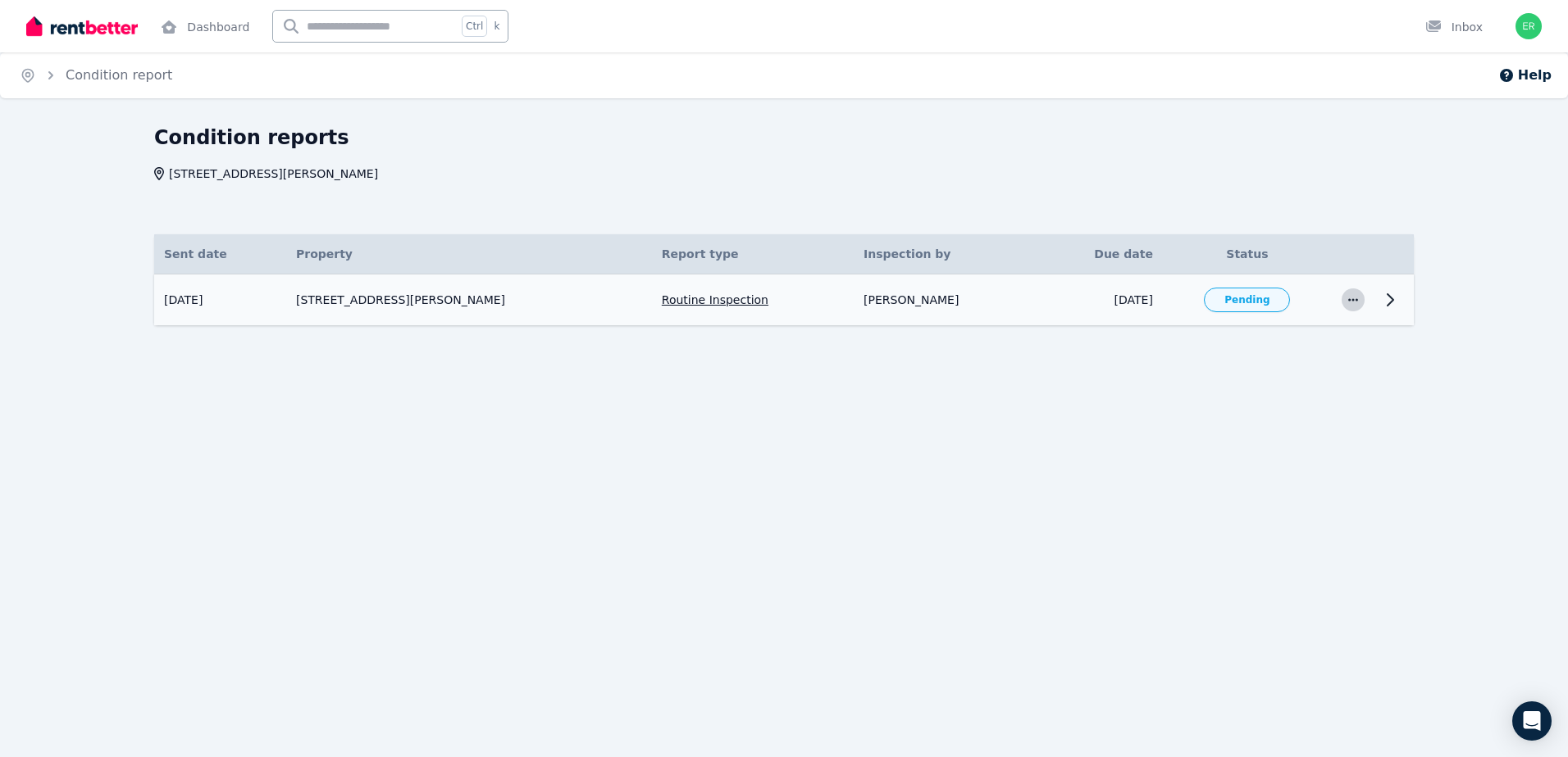
click at [1357, 304] on icon "button" at bounding box center [1354, 300] width 14 height 12
click at [1318, 503] on div "Home Condition report Help Condition reports 3 Ethel Street, Chermside Sent dat…" at bounding box center [784, 378] width 1568 height 757
click at [235, 29] on link "Dashboard" at bounding box center [205, 26] width 96 height 52
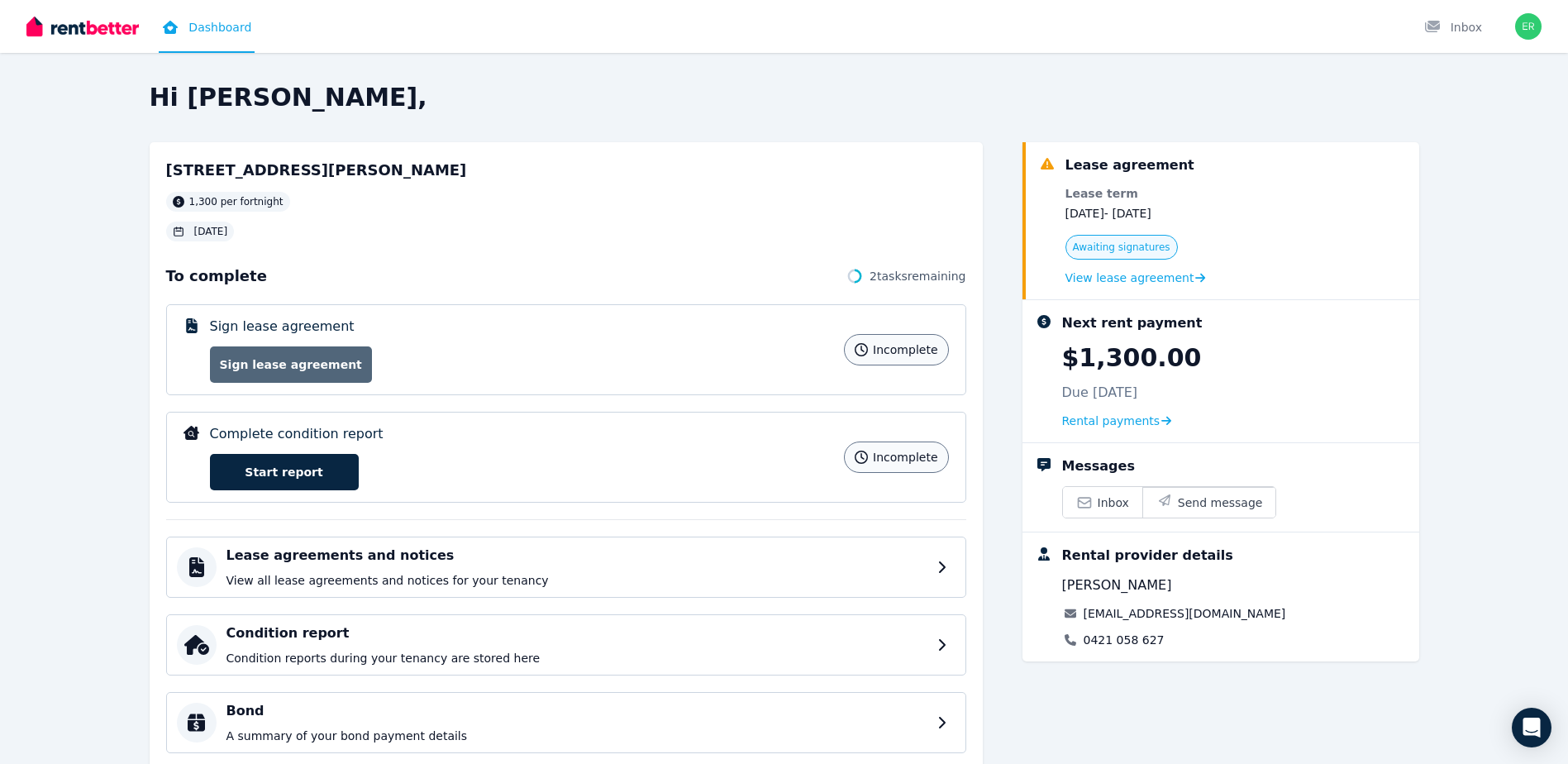
click at [308, 361] on link "Sign lease agreement" at bounding box center [291, 364] width 162 height 36
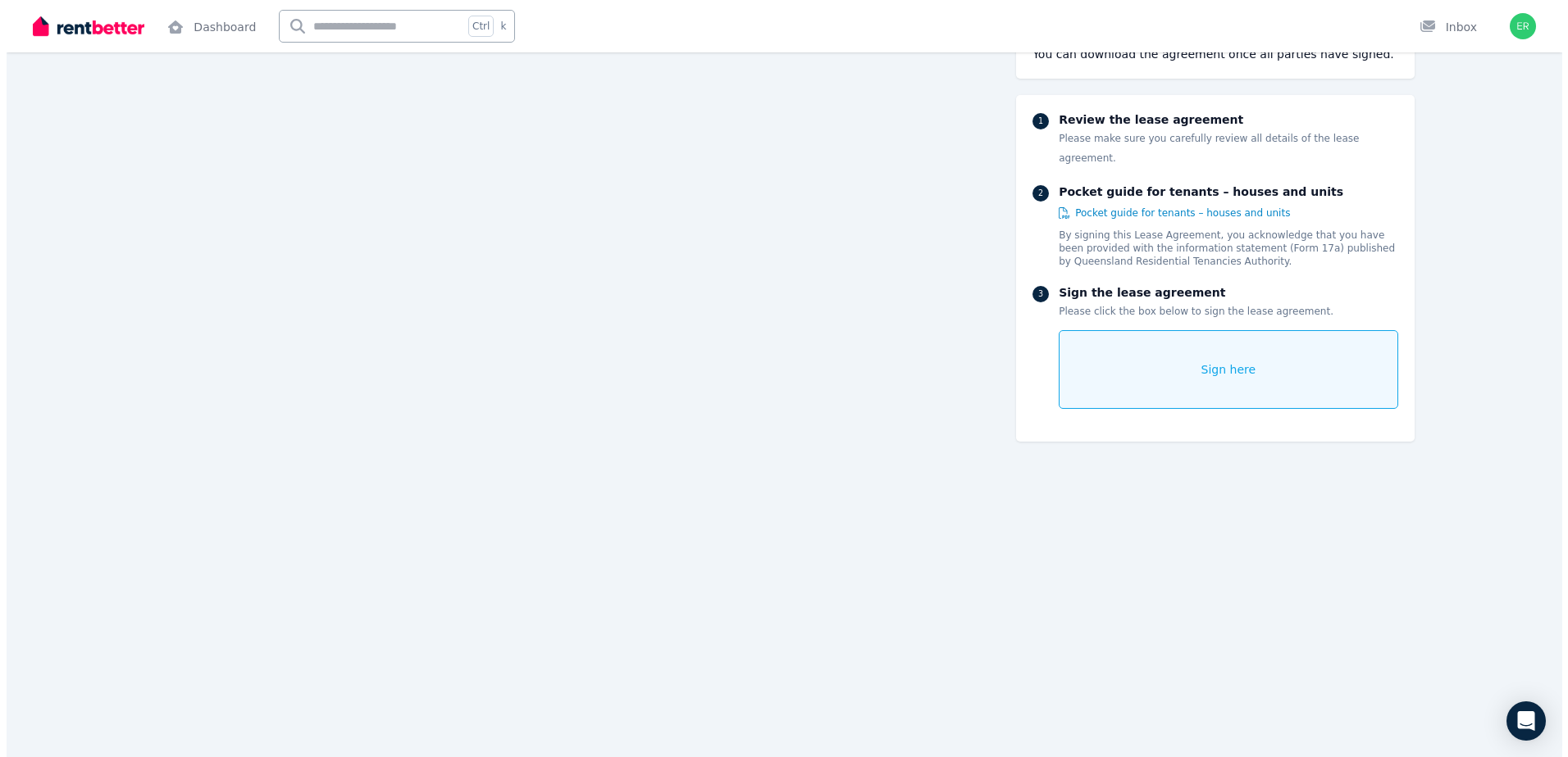
scroll to position [9753, 0]
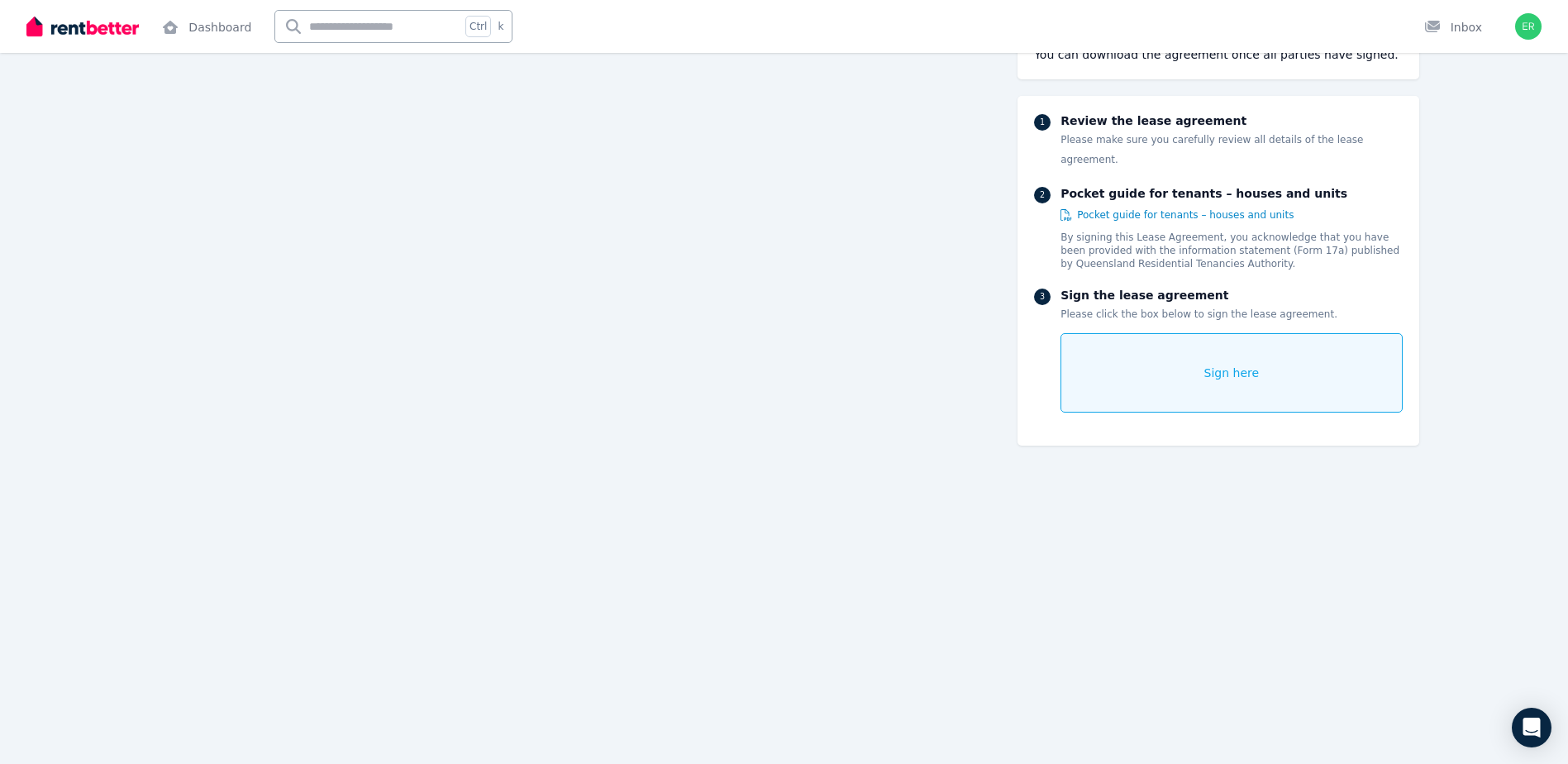
click at [1259, 353] on div "Sign here" at bounding box center [1230, 374] width 341 height 80
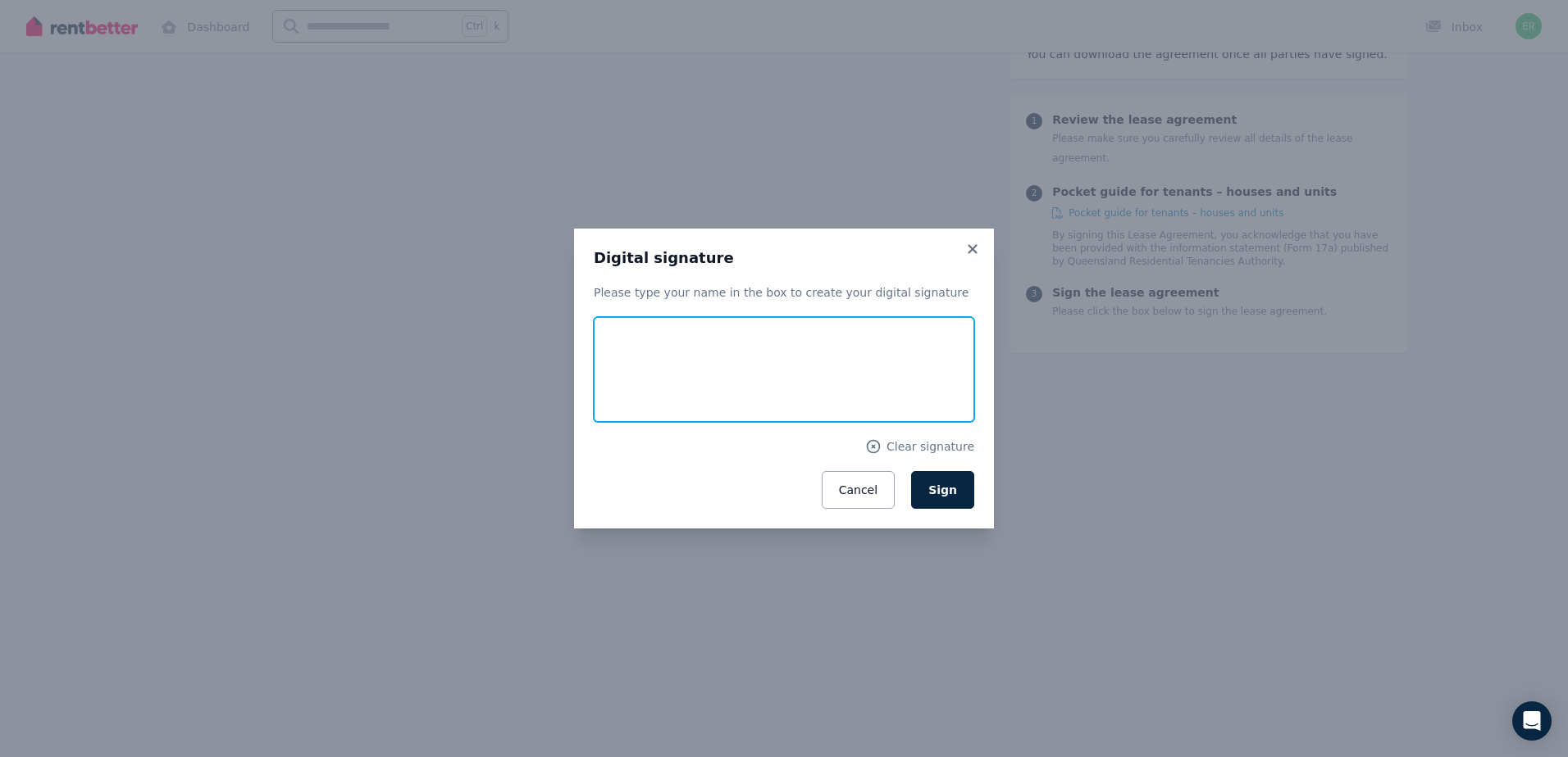
click at [651, 370] on input "text" at bounding box center [784, 369] width 380 height 105
type input "**********"
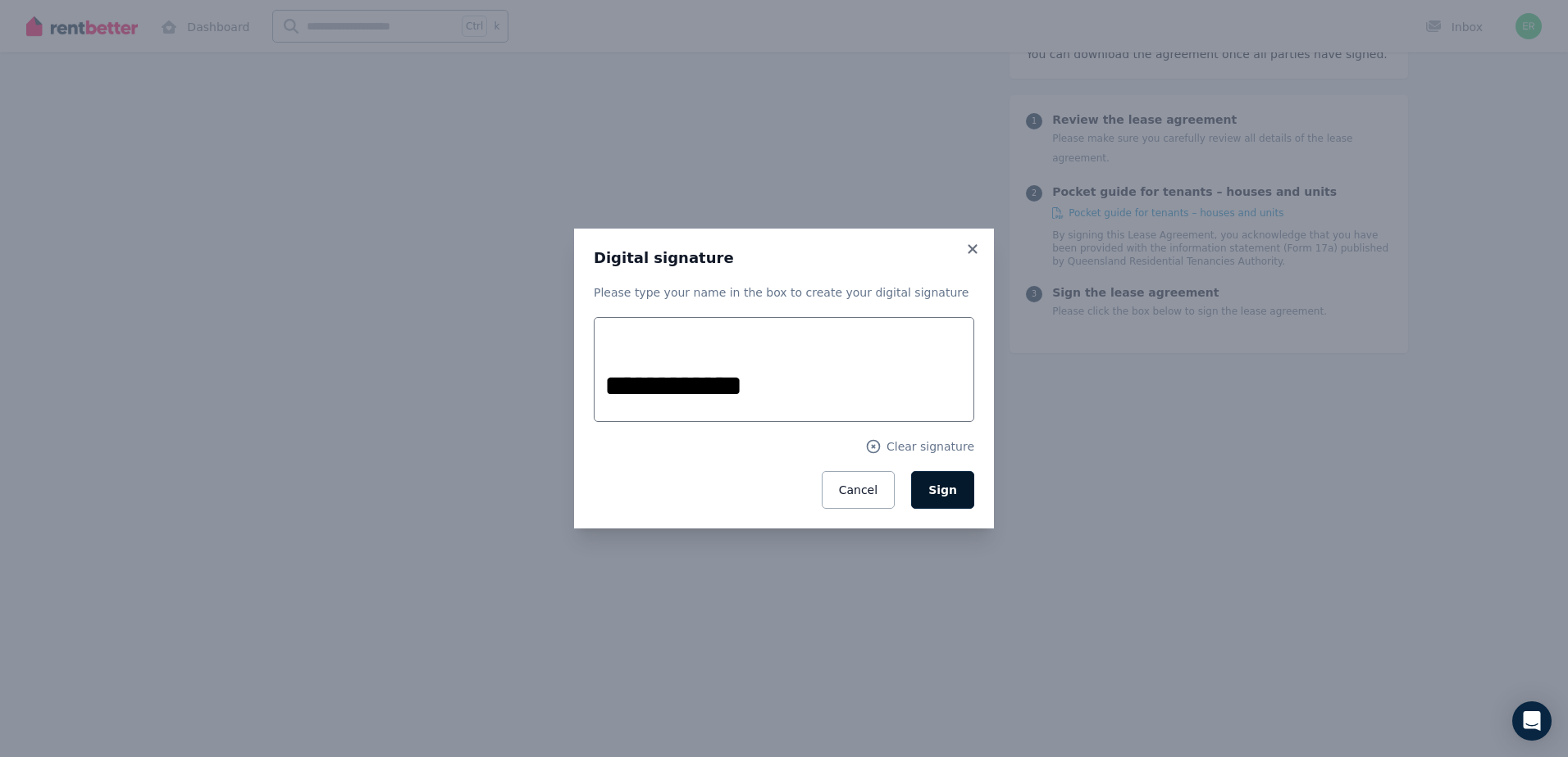
click at [957, 489] on button "Sign" at bounding box center [942, 490] width 63 height 38
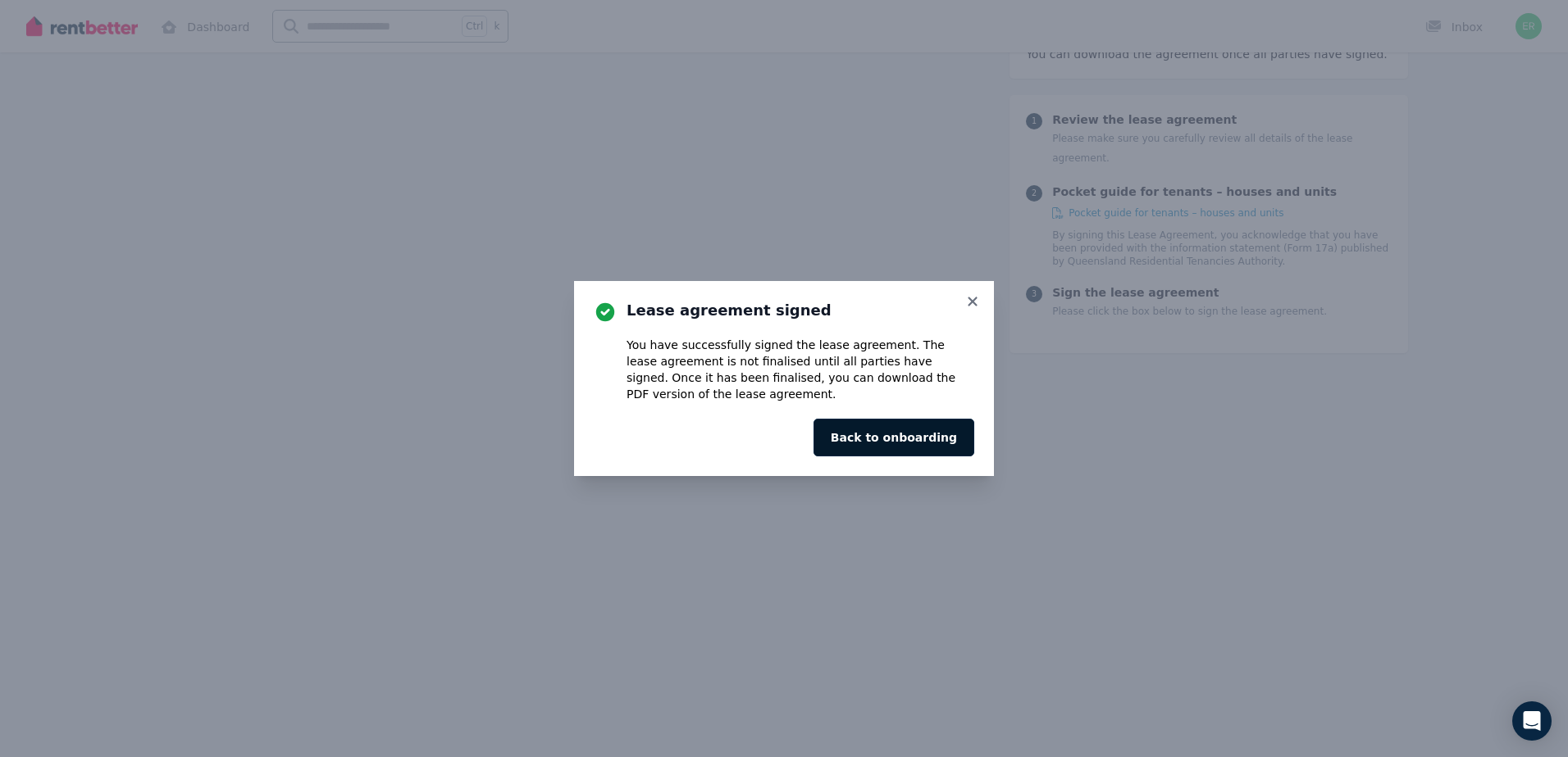
click at [937, 436] on button "Back to onboarding" at bounding box center [894, 437] width 161 height 38
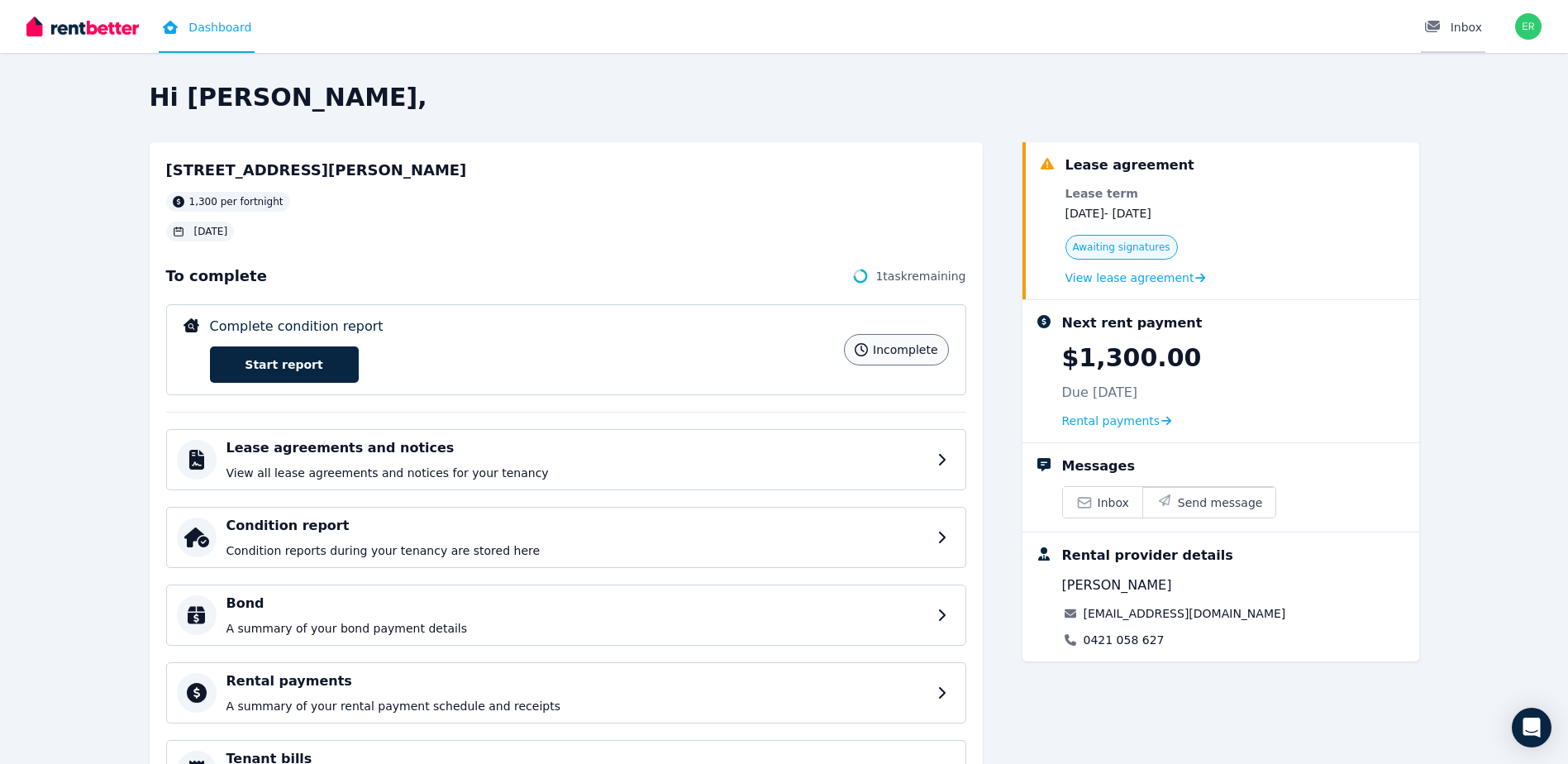
click at [1454, 30] on div "Inbox" at bounding box center [1452, 27] width 57 height 17
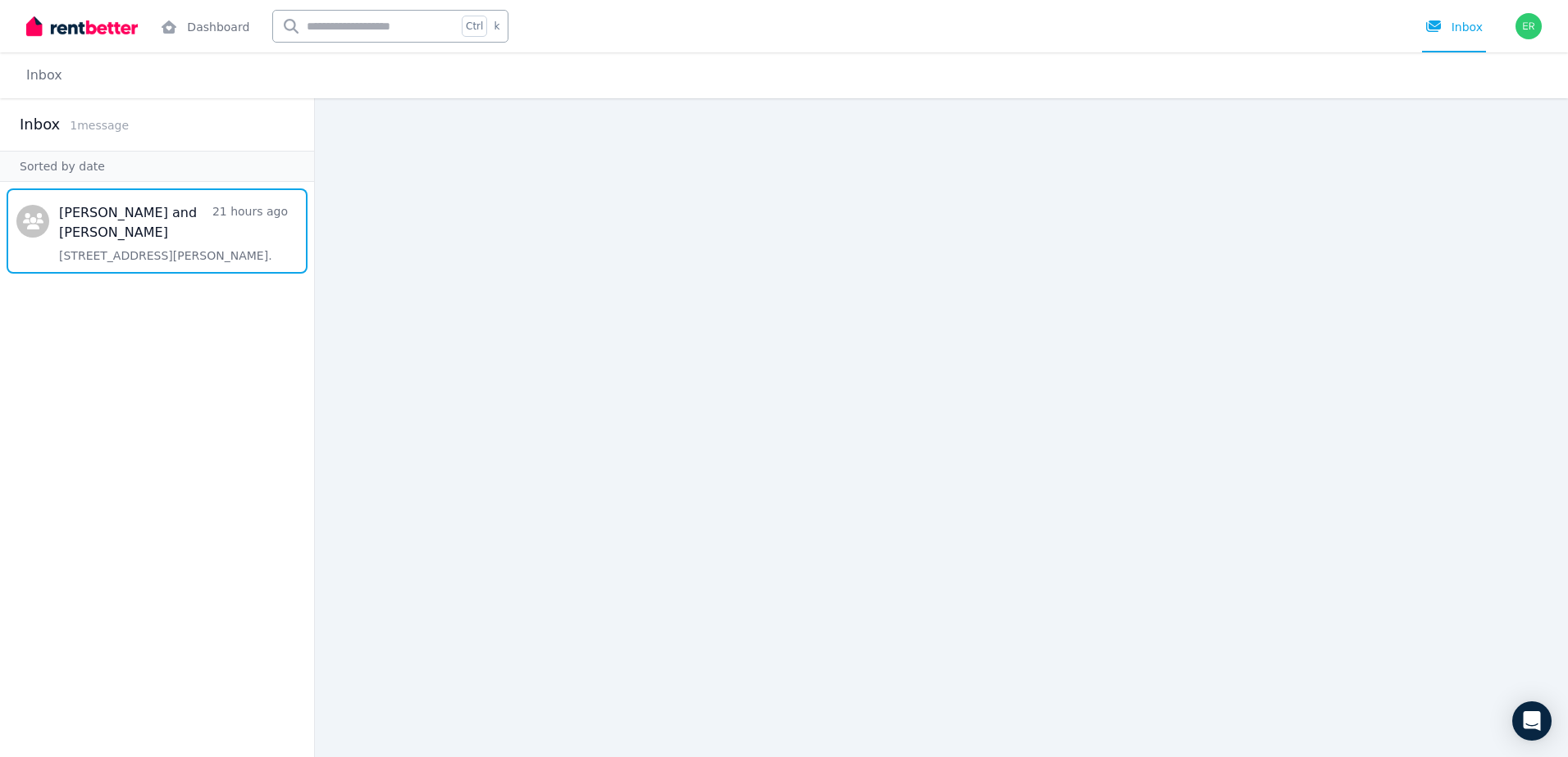
click at [112, 221] on span "Message list" at bounding box center [157, 230] width 315 height 85
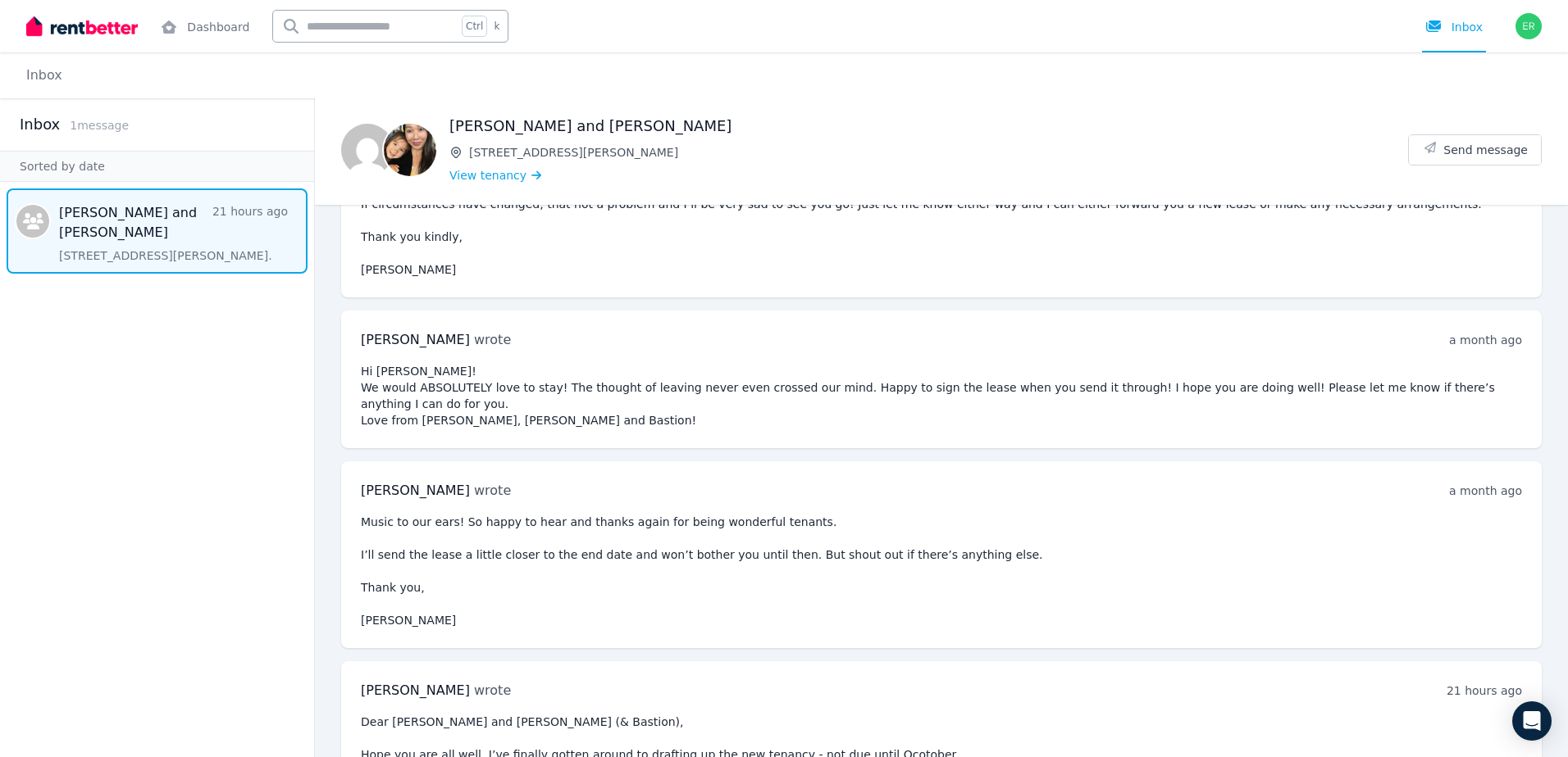
scroll to position [293, 0]
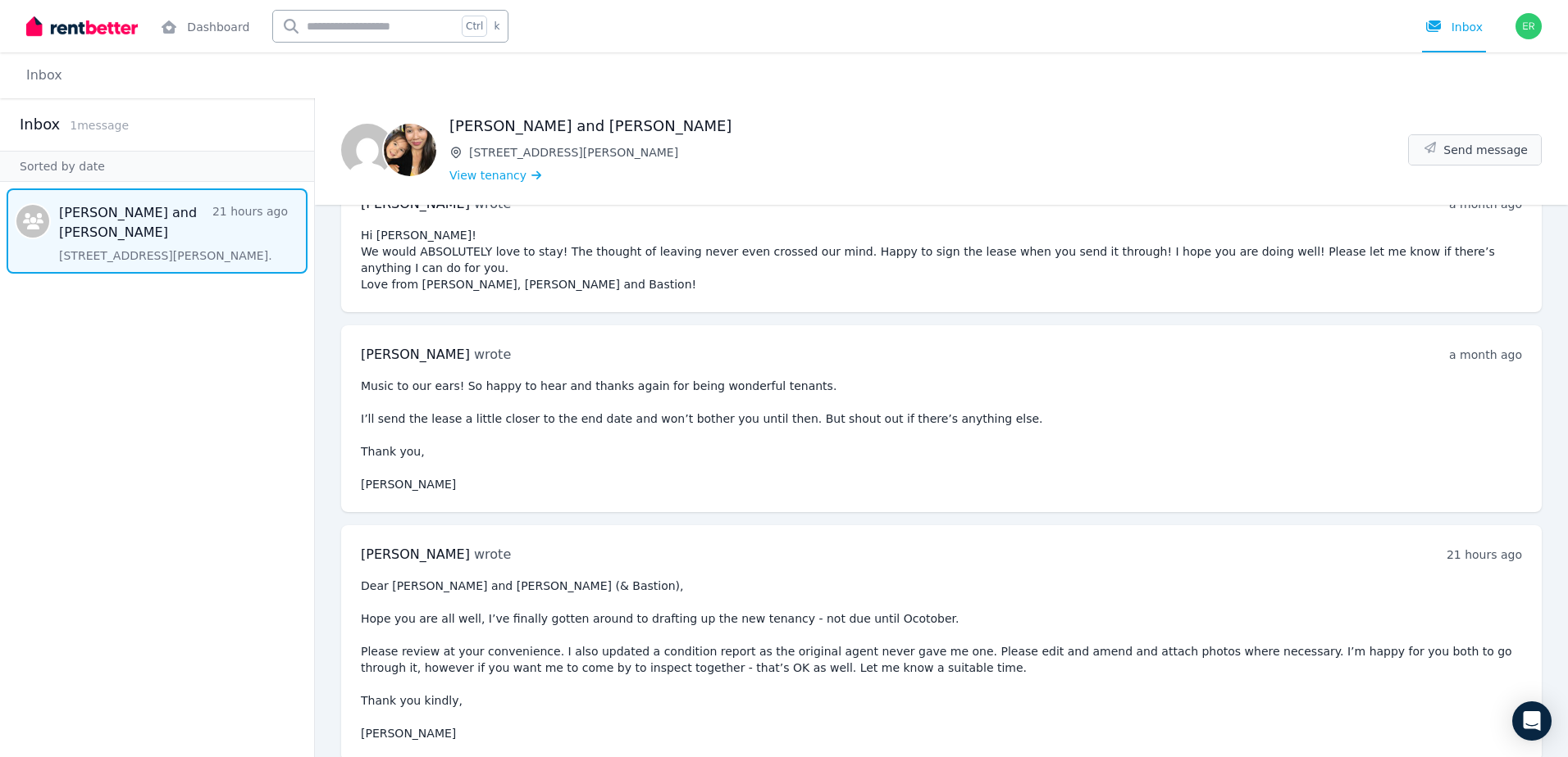
click at [1499, 149] on span "Send message" at bounding box center [1486, 149] width 85 height 16
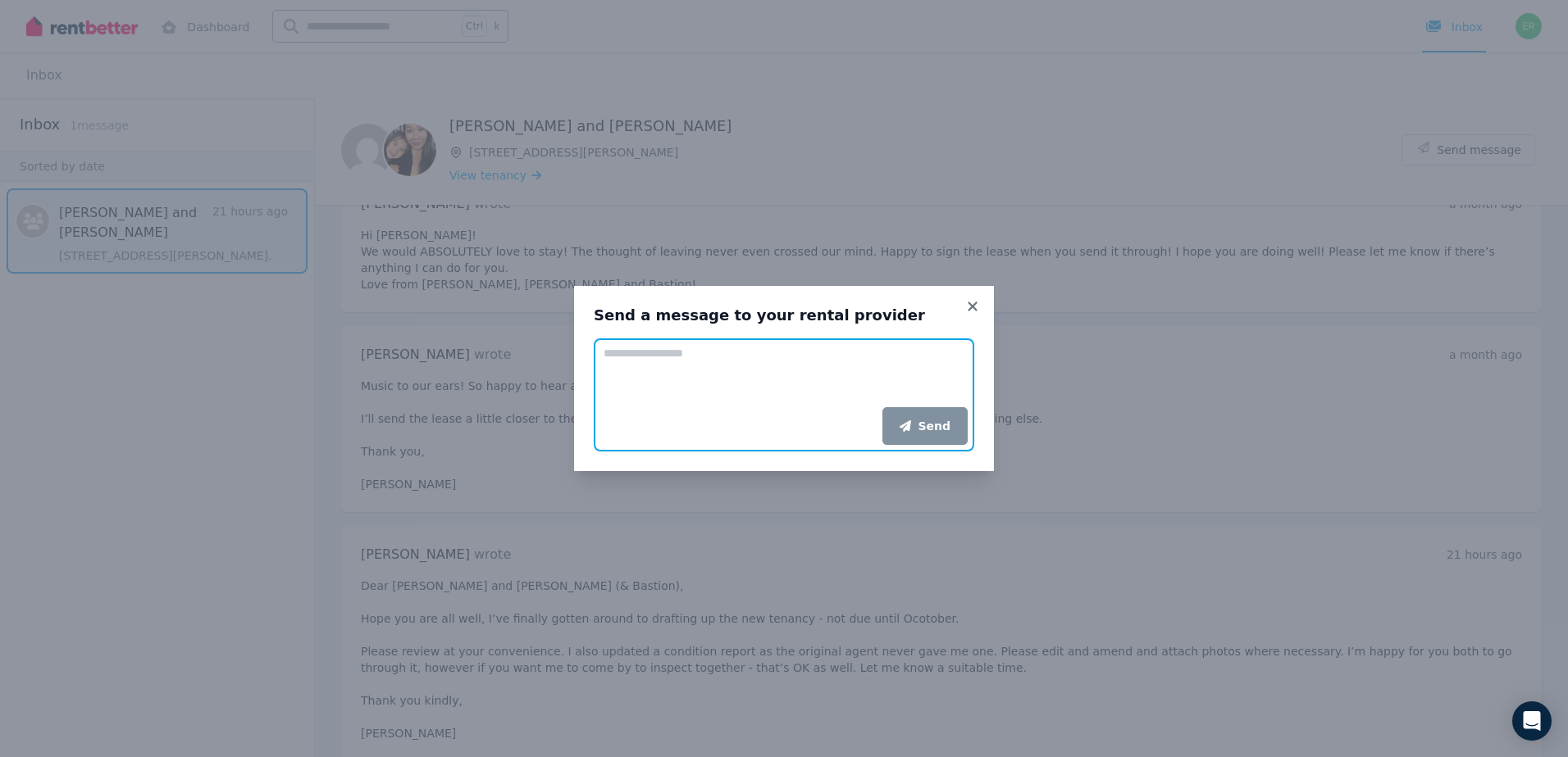
click at [789, 374] on textarea "Add your message" at bounding box center [784, 372] width 380 height 68
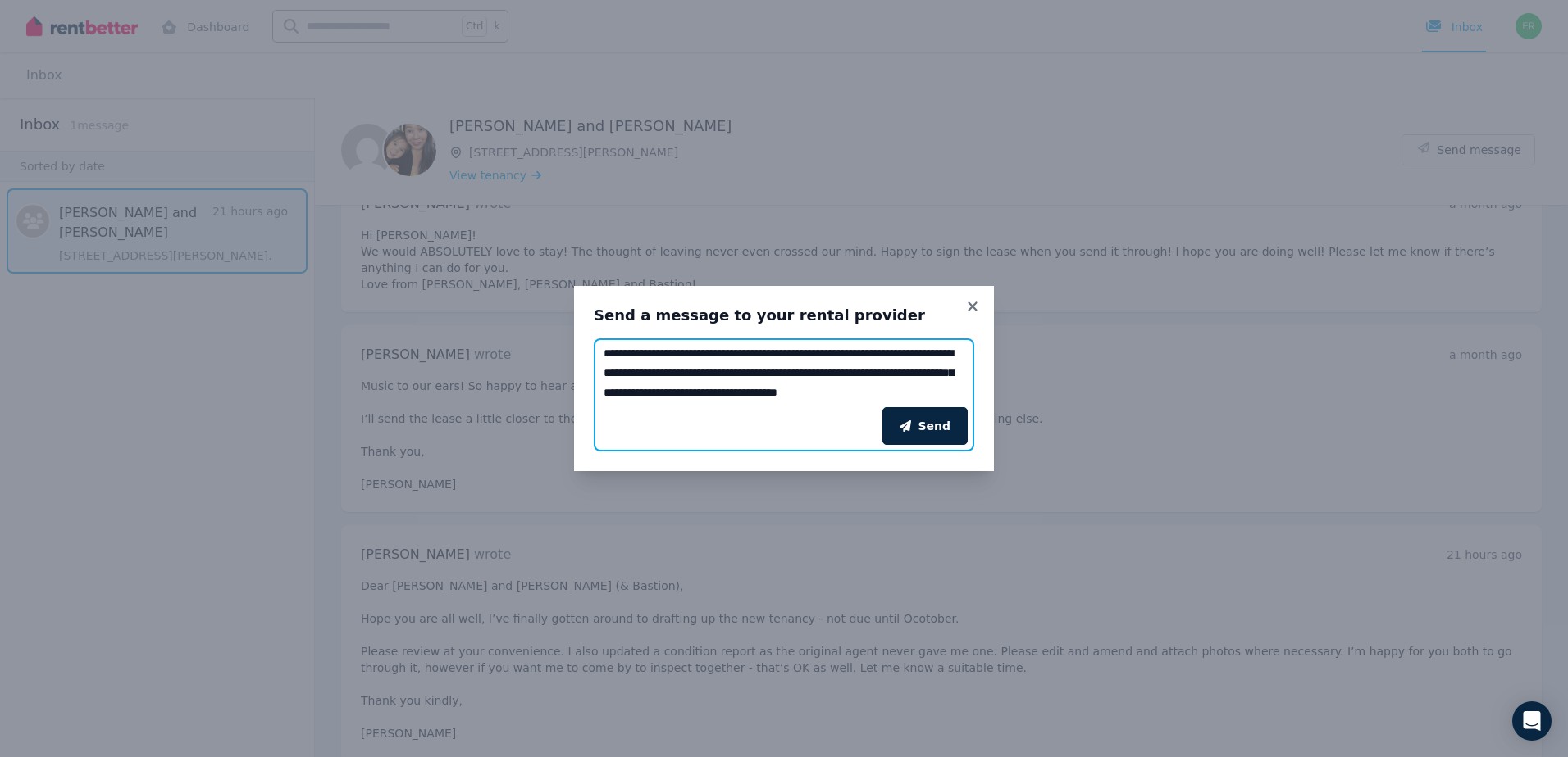
click at [960, 395] on textarea "**********" at bounding box center [784, 372] width 380 height 68
click at [831, 352] on textarea "**********" at bounding box center [784, 372] width 380 height 68
click at [812, 398] on textarea "**********" at bounding box center [784, 372] width 380 height 68
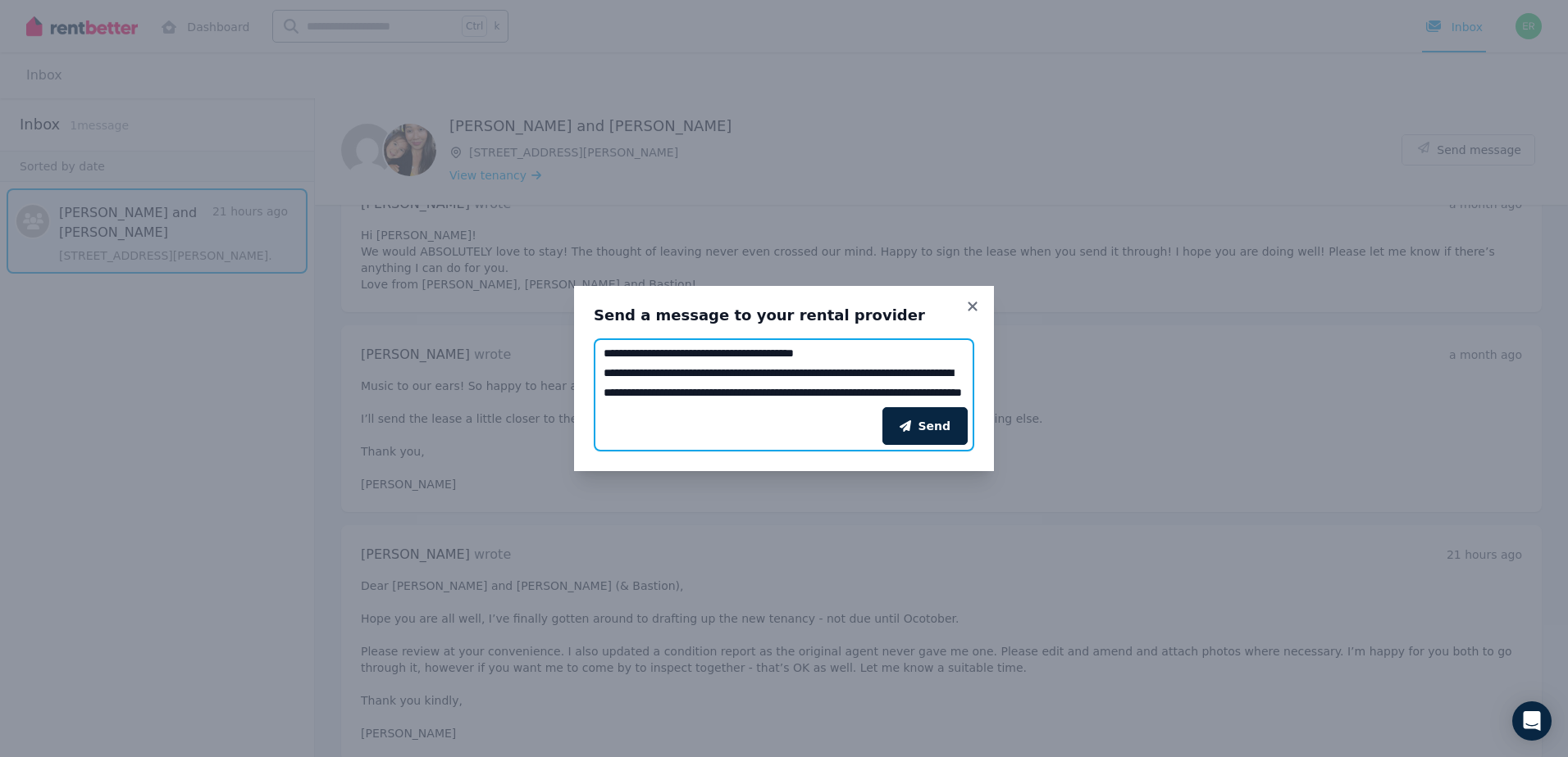
type textarea "**********"
click at [920, 413] on button "Send" at bounding box center [924, 425] width 85 height 38
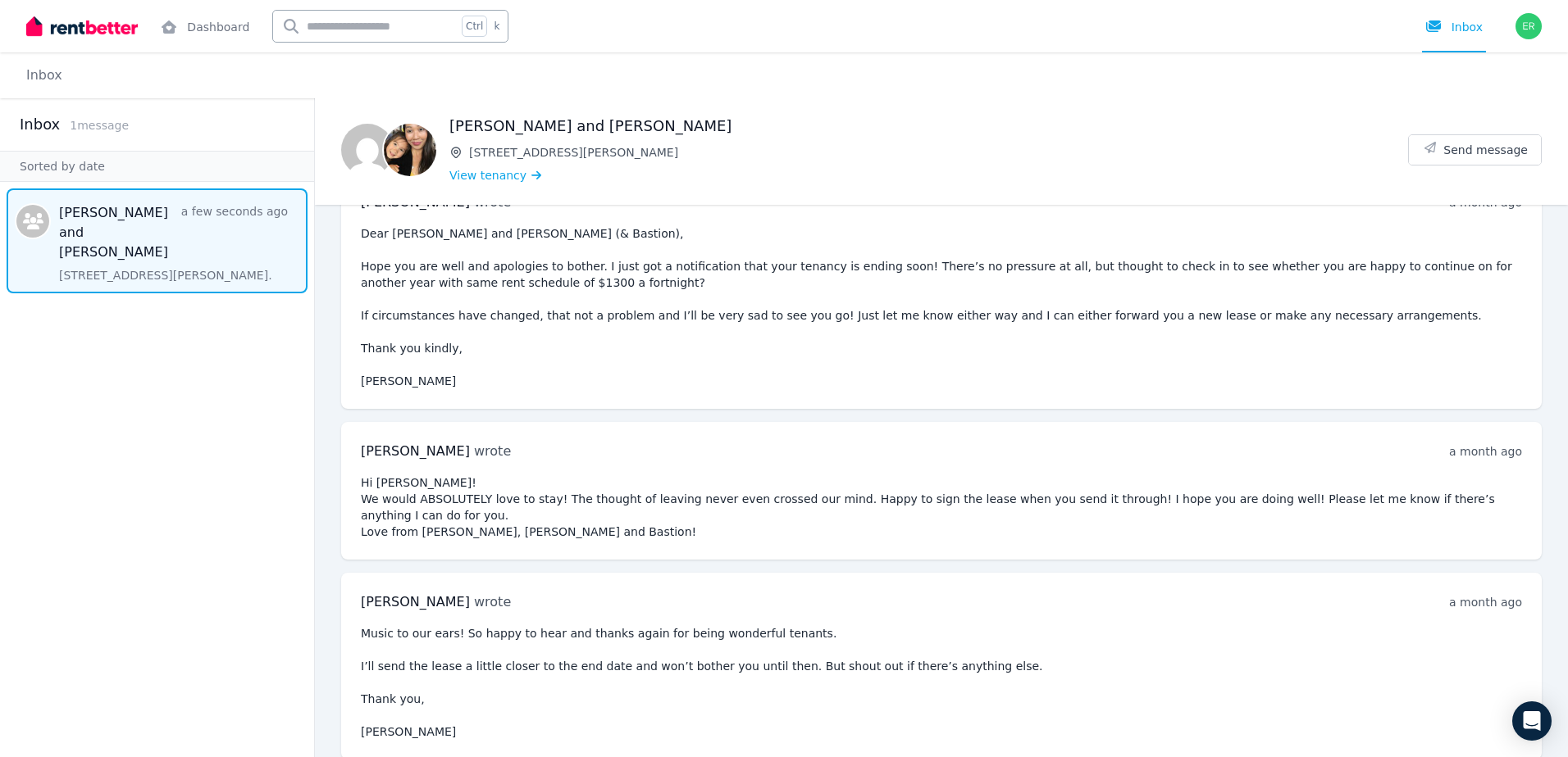
scroll to position [0, 0]
